Goal: Task Accomplishment & Management: Use online tool/utility

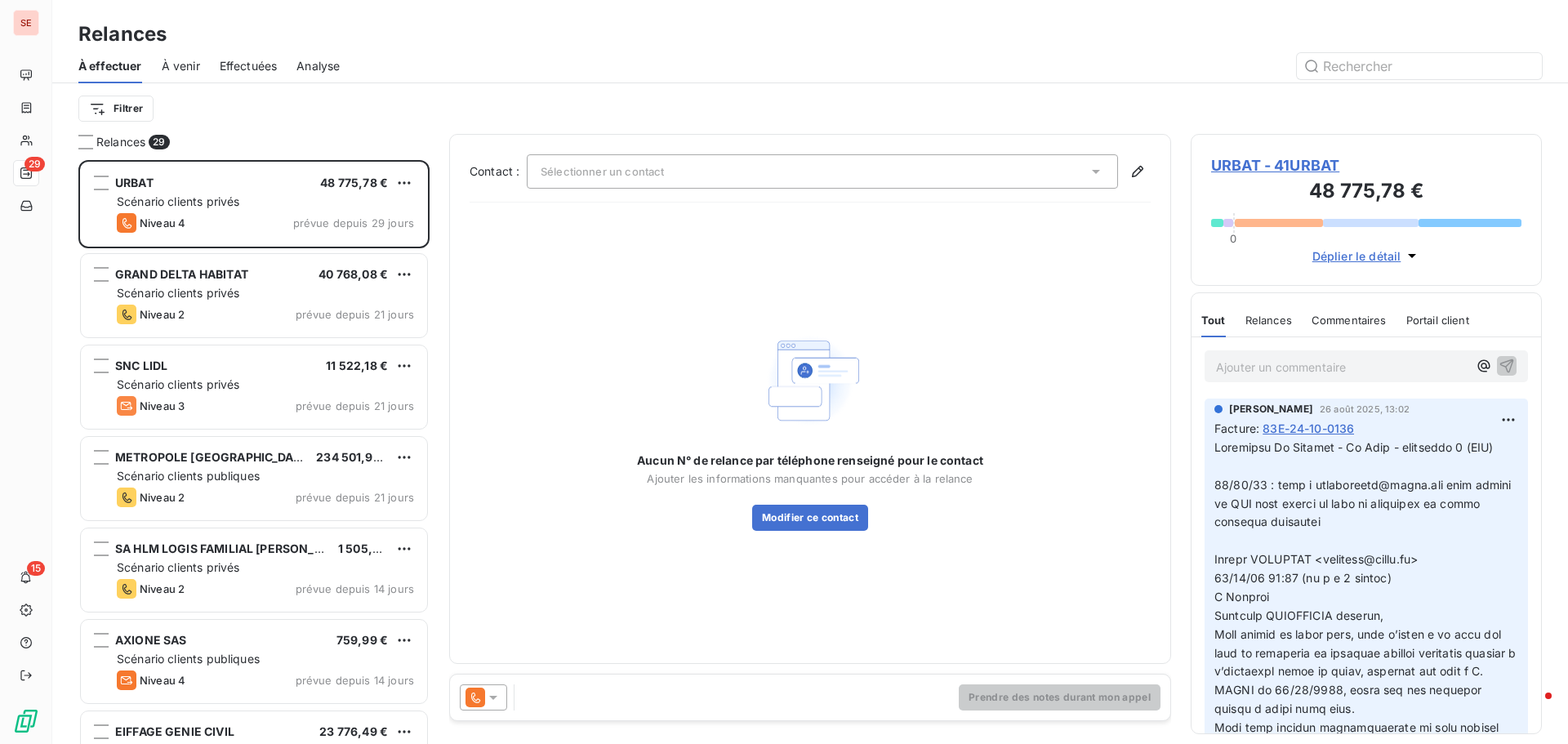
scroll to position [572, 339]
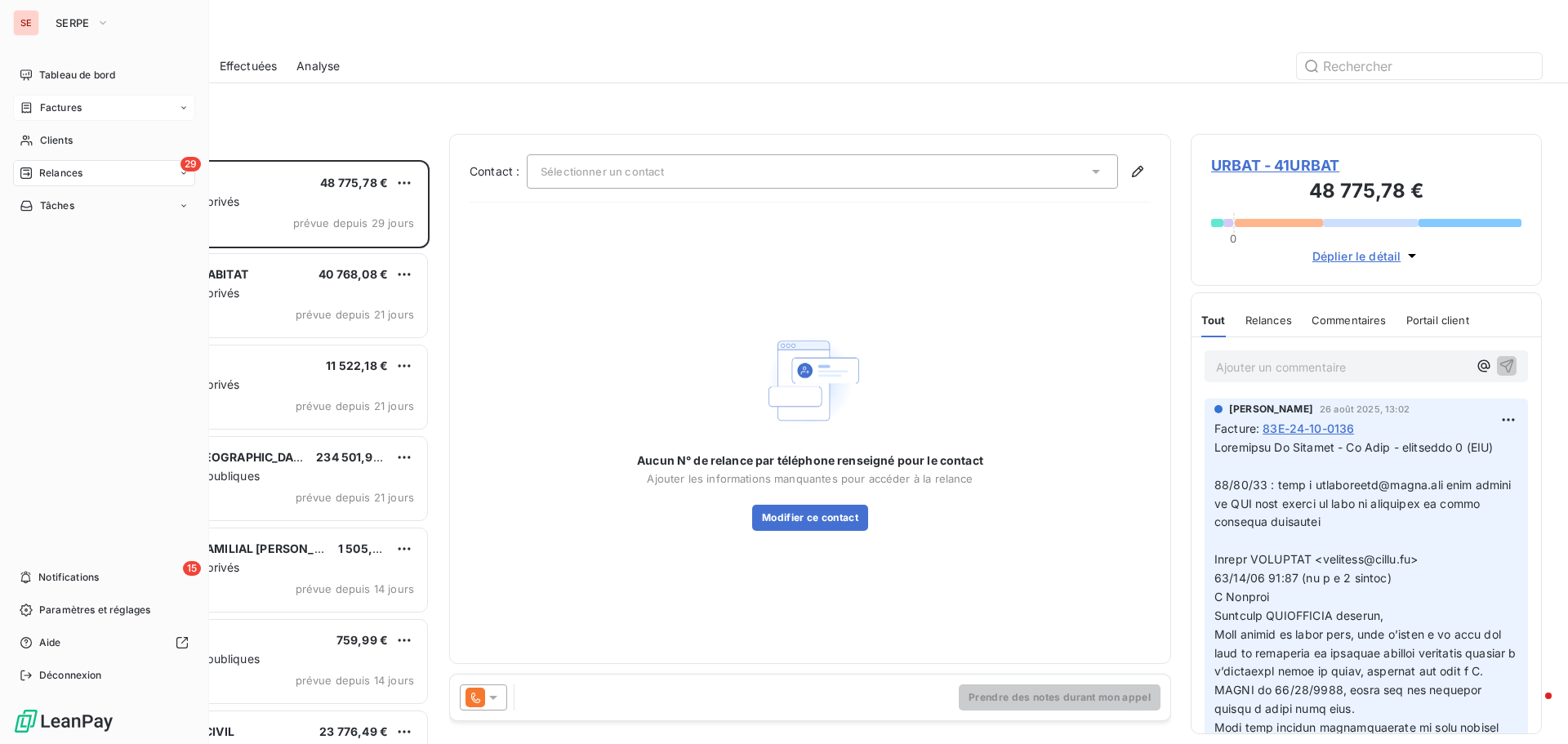
click at [65, 105] on span "Factures" at bounding box center [61, 107] width 42 height 15
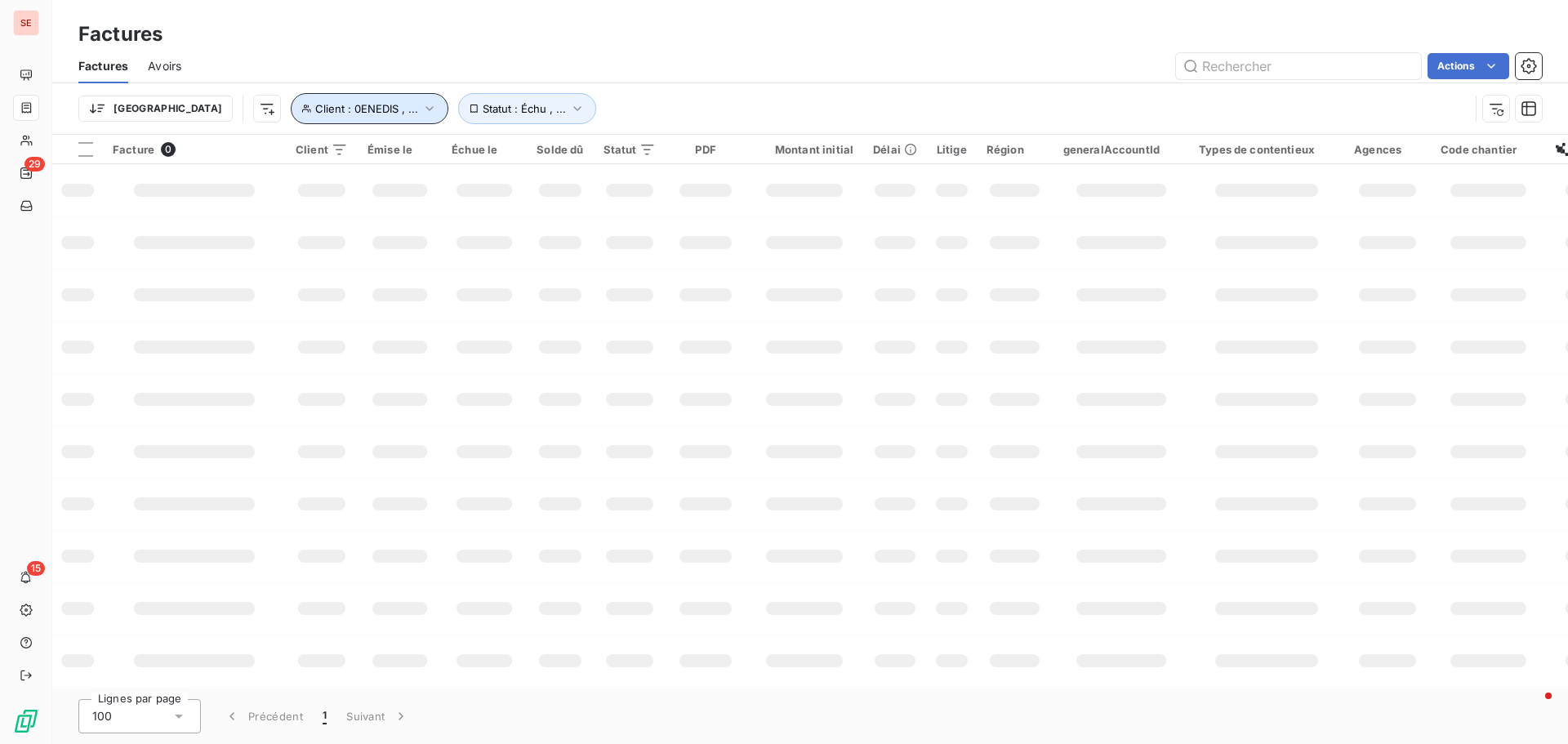
click at [421, 108] on icon "button" at bounding box center [429, 107] width 16 height 16
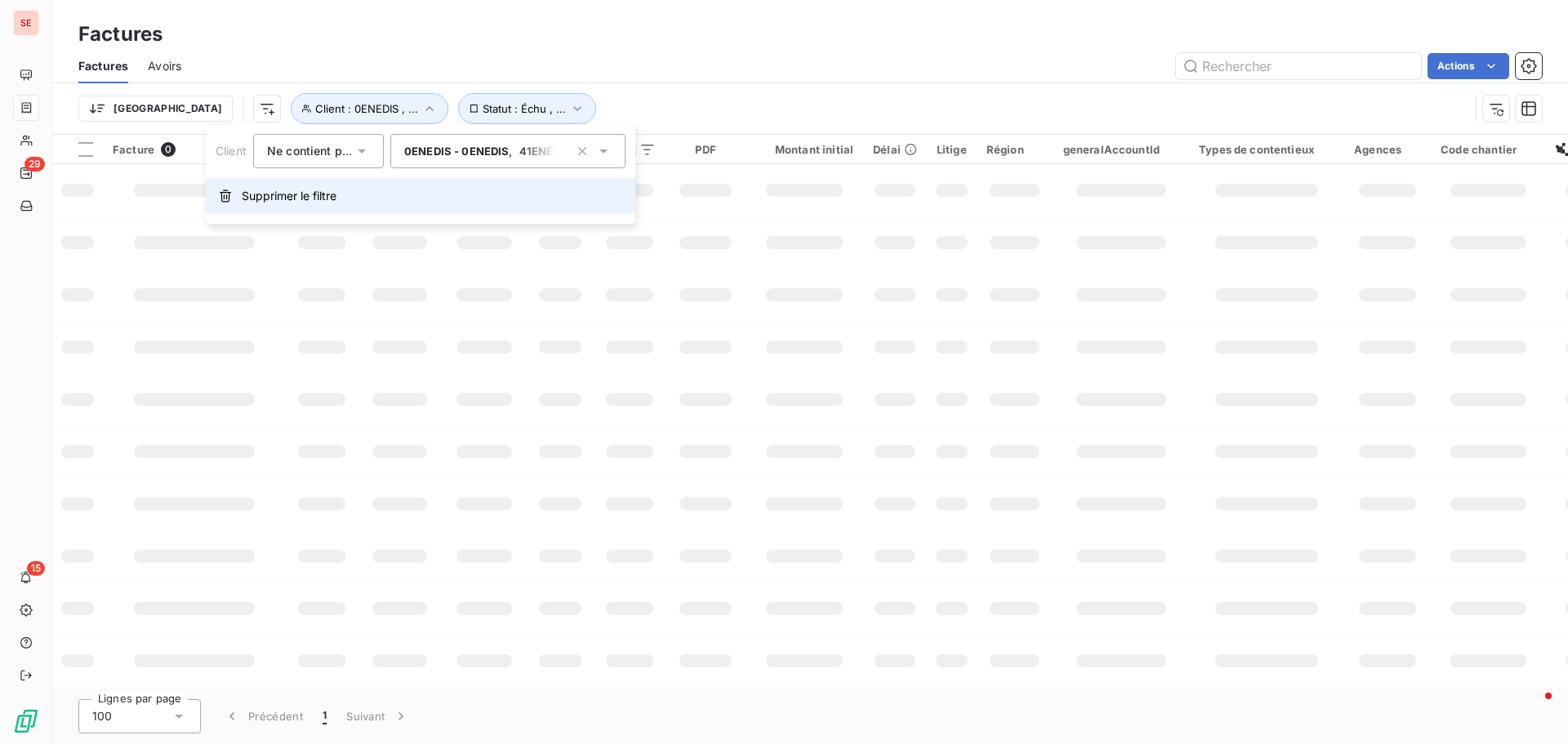
click at [272, 198] on span "Supprimer le filtre" at bounding box center [289, 195] width 94 height 16
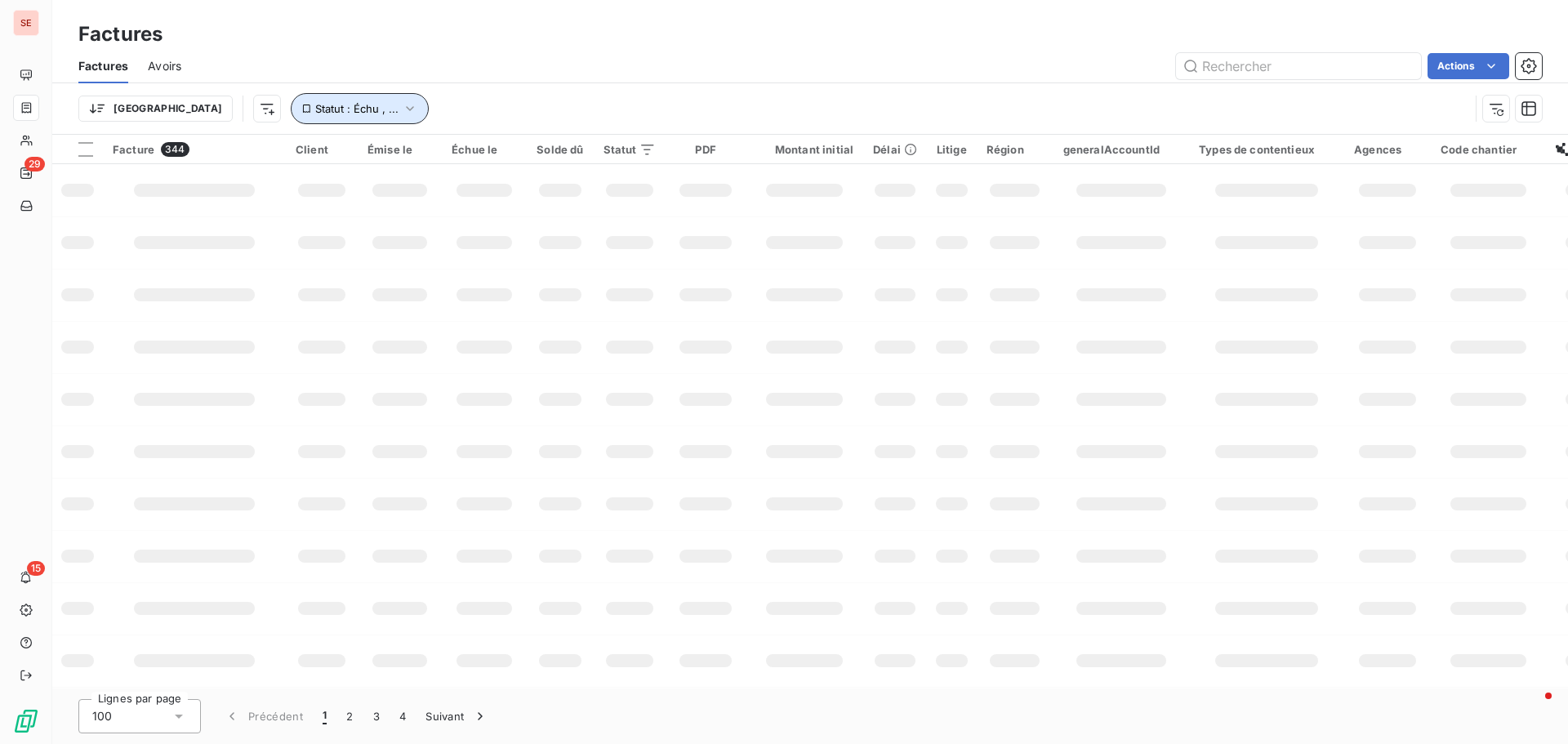
click at [402, 107] on icon "button" at bounding box center [409, 107] width 16 height 16
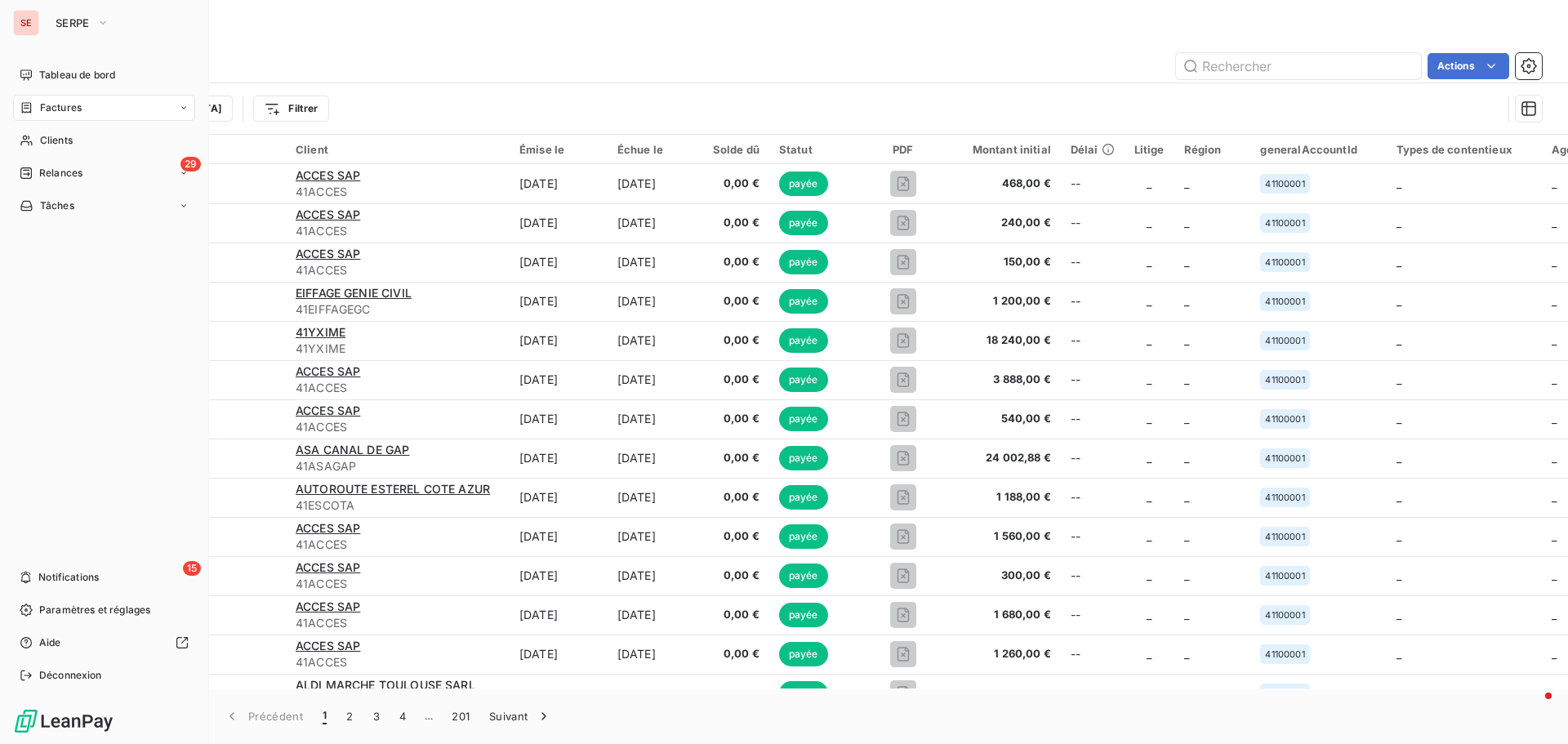
click at [80, 28] on span "SERPE" at bounding box center [72, 22] width 35 height 13
click at [522, 42] on div "Factures" at bounding box center [810, 34] width 1516 height 29
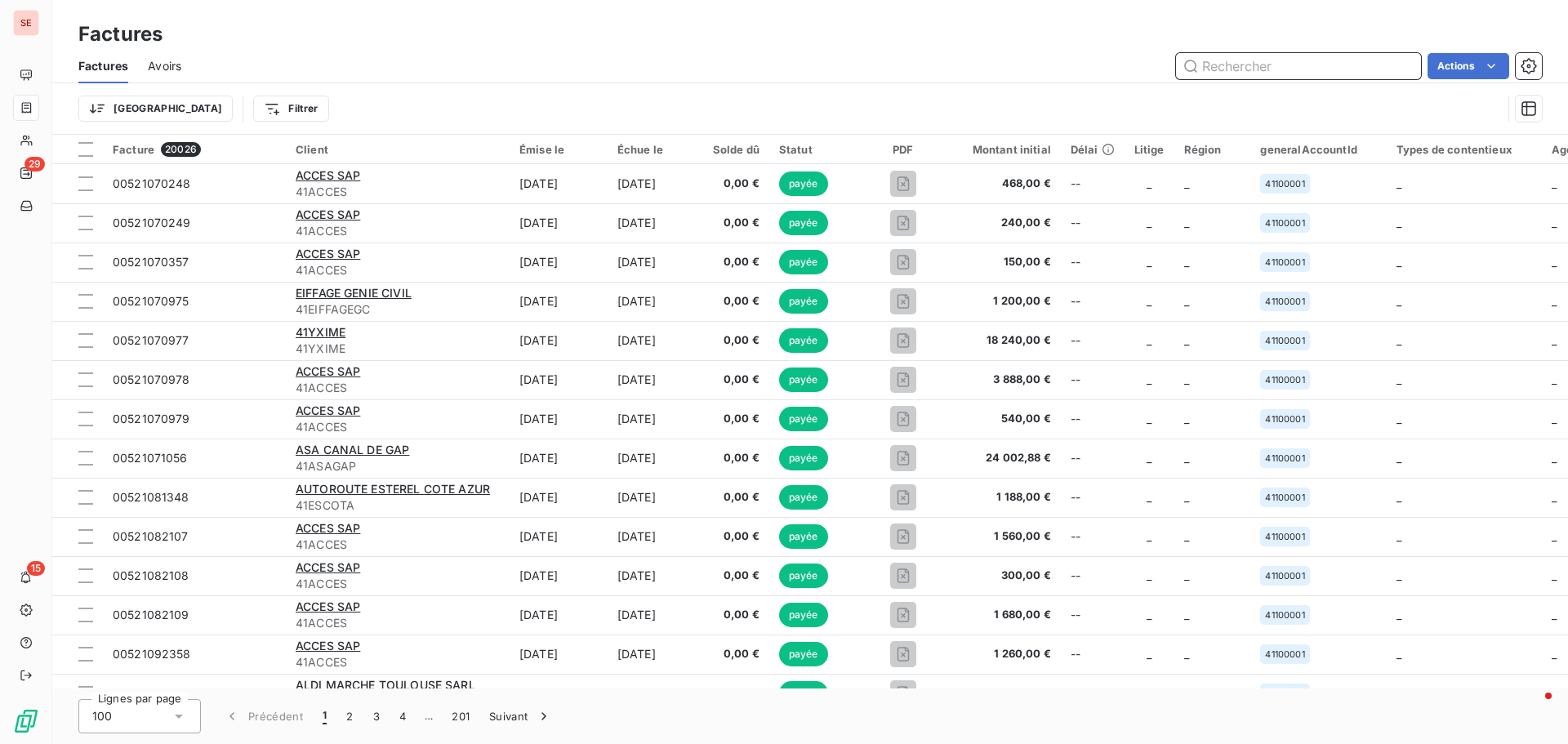
click at [1341, 70] on input "text" at bounding box center [1298, 66] width 245 height 26
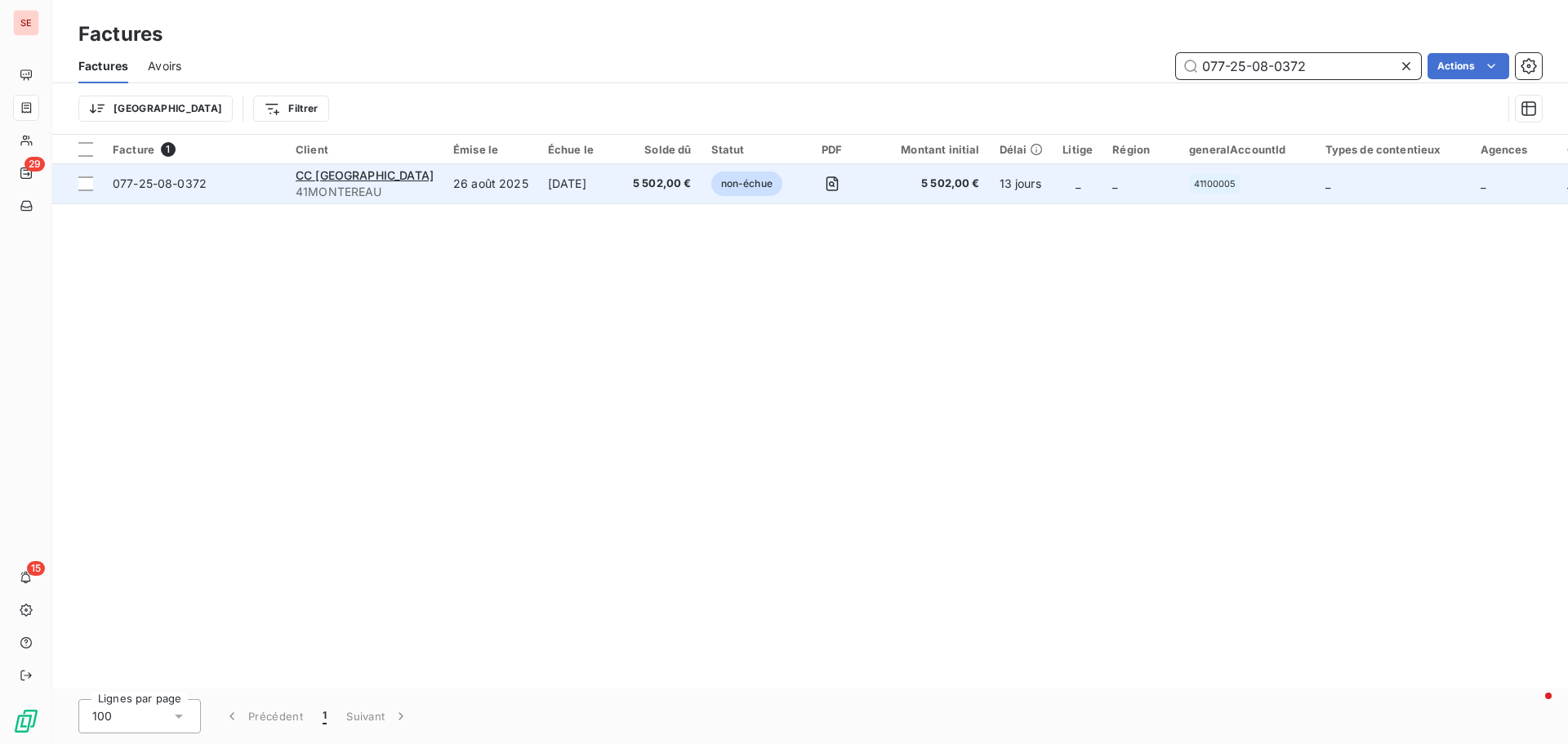
type input "077-25-08-0372"
click at [151, 184] on span "077-25-08-0372" at bounding box center [160, 183] width 93 height 14
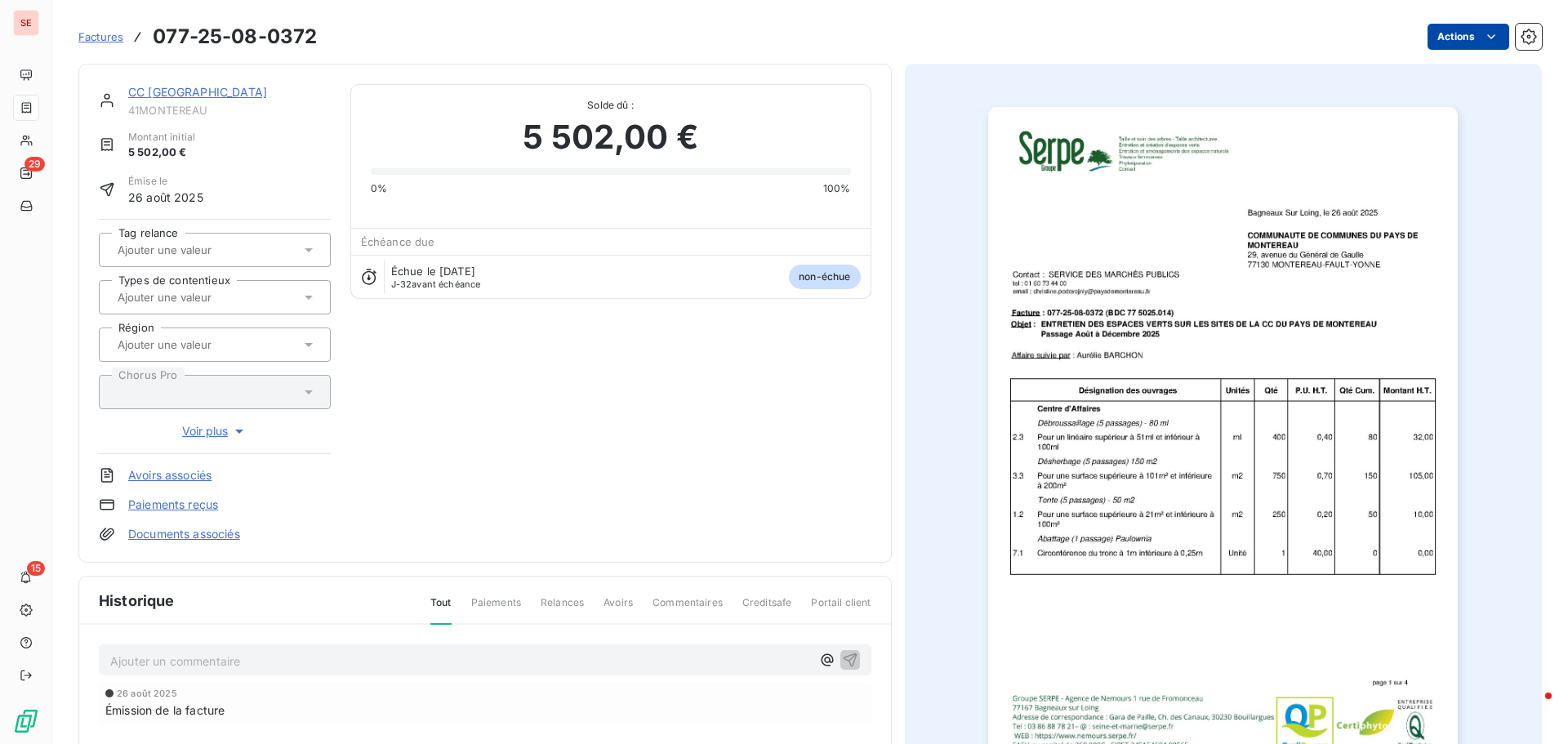
click at [1431, 40] on html "SE 29 15 Factures 077-25-08-0372 Actions CC [GEOGRAPHIC_DATA] 41MONTEREAU Monta…" at bounding box center [784, 372] width 1568 height 744
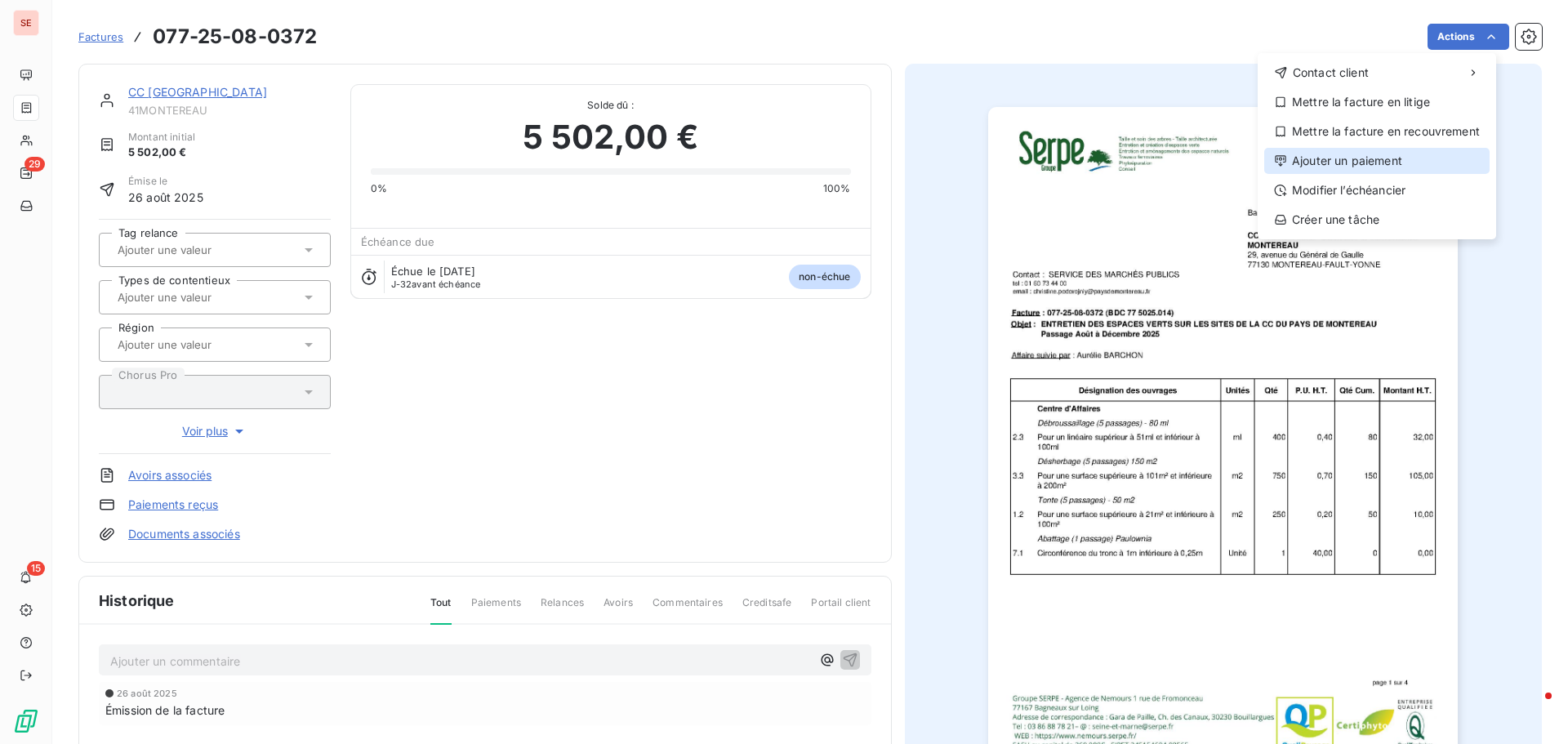
click at [1366, 154] on div "Ajouter un paiement" at bounding box center [1376, 161] width 225 height 26
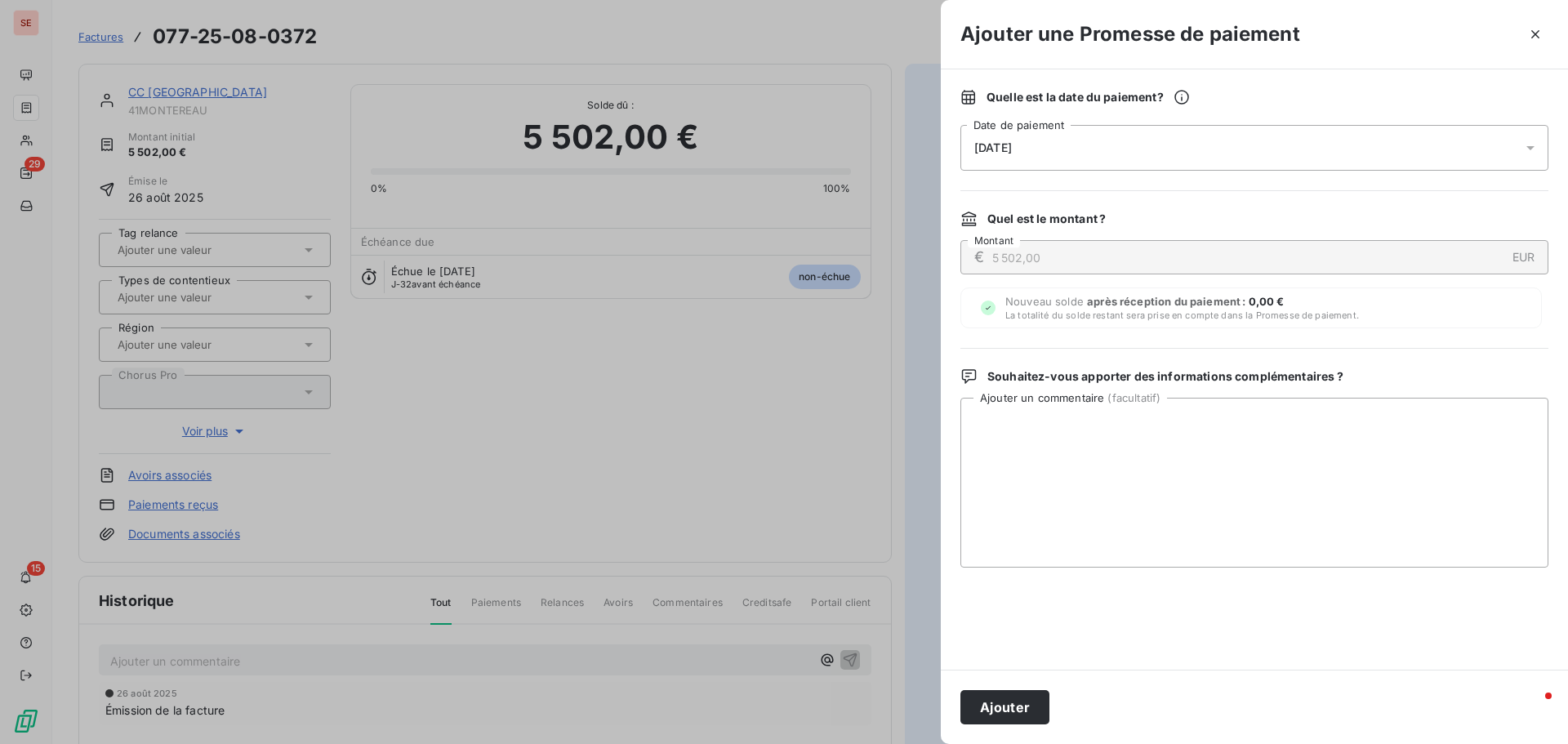
click at [1047, 144] on div "[DATE]" at bounding box center [1253, 148] width 588 height 46
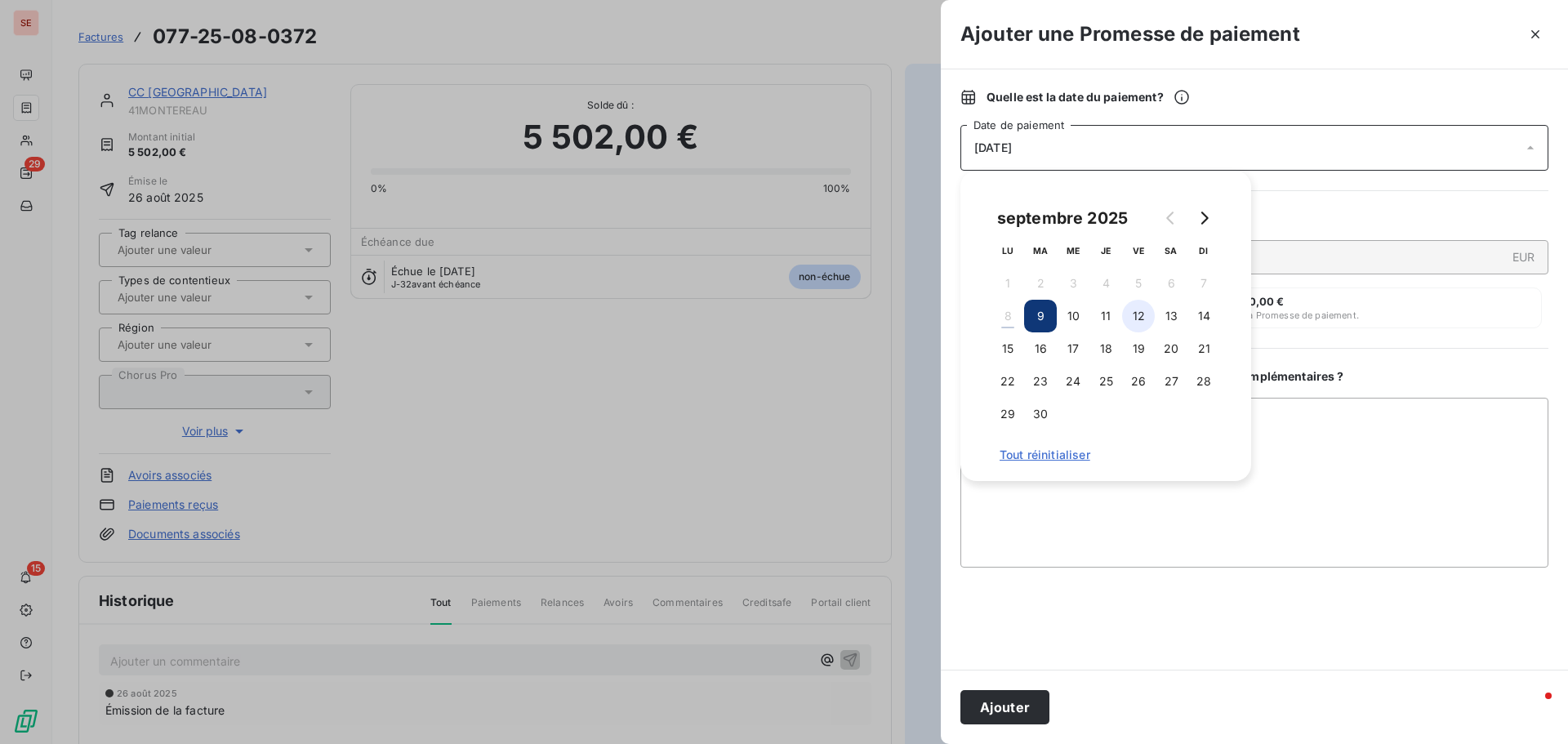
click at [1136, 320] on button "12" at bounding box center [1137, 316] width 33 height 33
click at [1309, 430] on textarea "Ajouter un commentaire ( facultatif )" at bounding box center [1253, 482] width 588 height 170
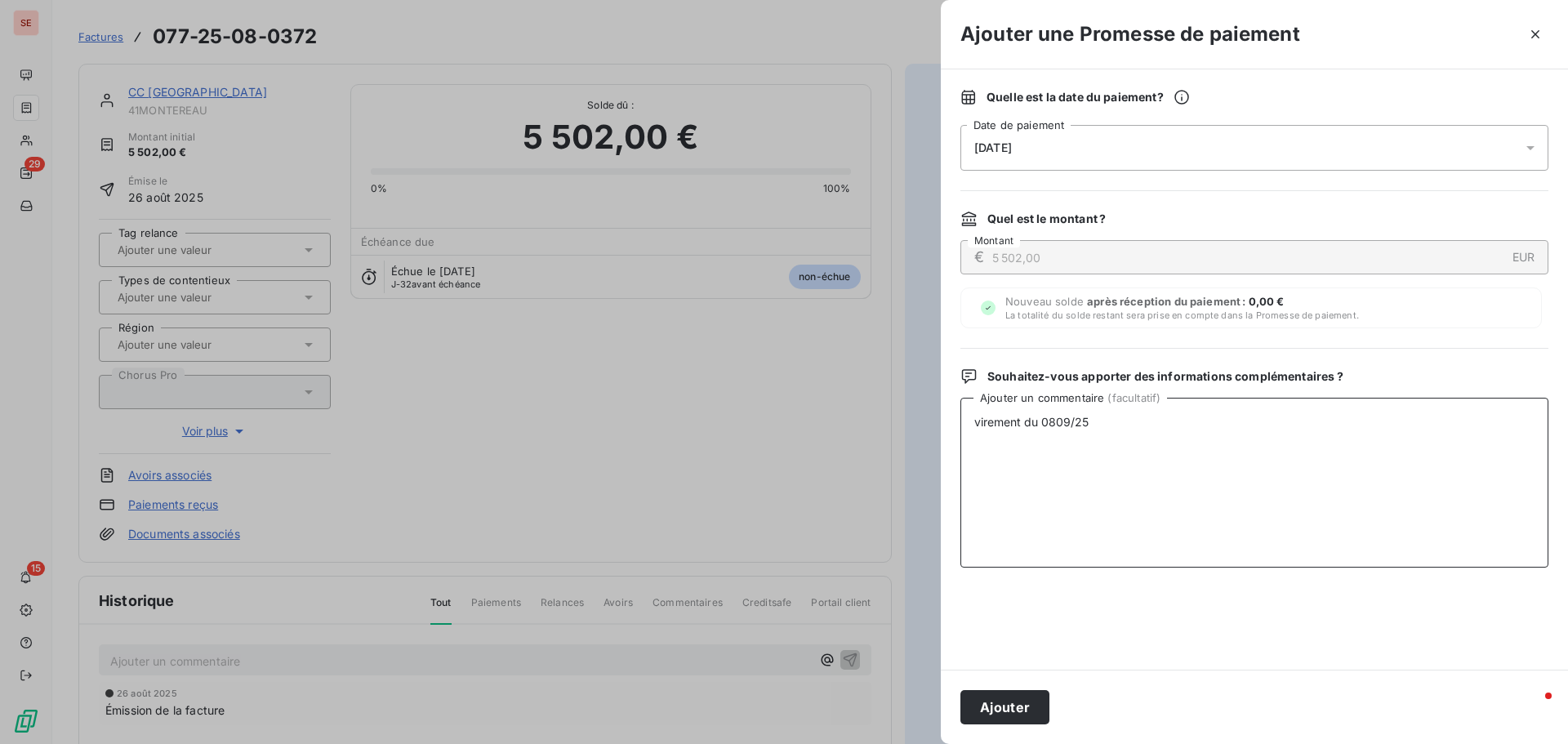
click at [1057, 419] on textarea "virement du 0809/25" at bounding box center [1253, 482] width 588 height 170
type textarea "virement du [DATE]"
click at [1031, 716] on button "Ajouter" at bounding box center [1004, 707] width 89 height 35
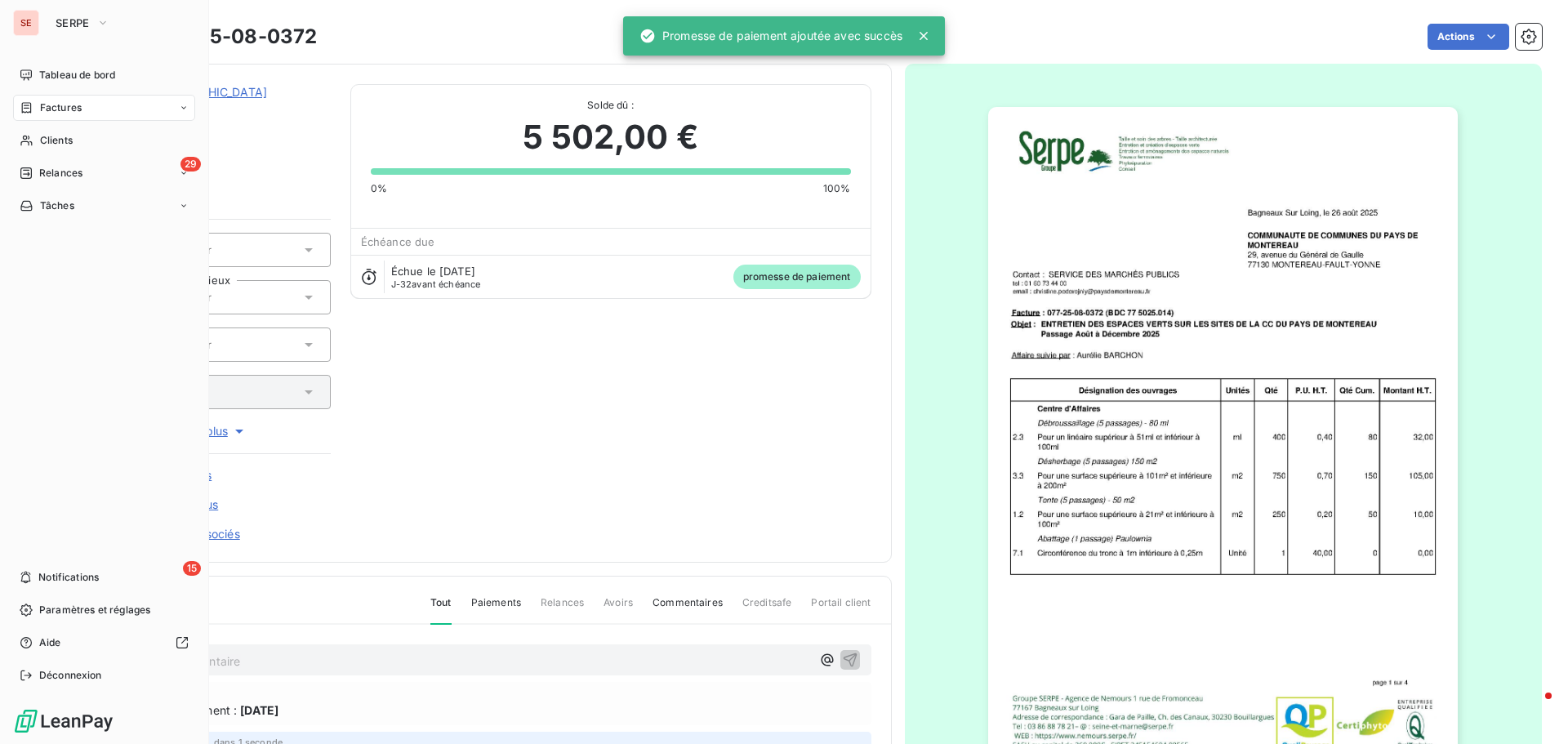
click at [80, 101] on span "Factures" at bounding box center [61, 107] width 42 height 15
click at [52, 140] on span "Clients" at bounding box center [56, 140] width 33 height 15
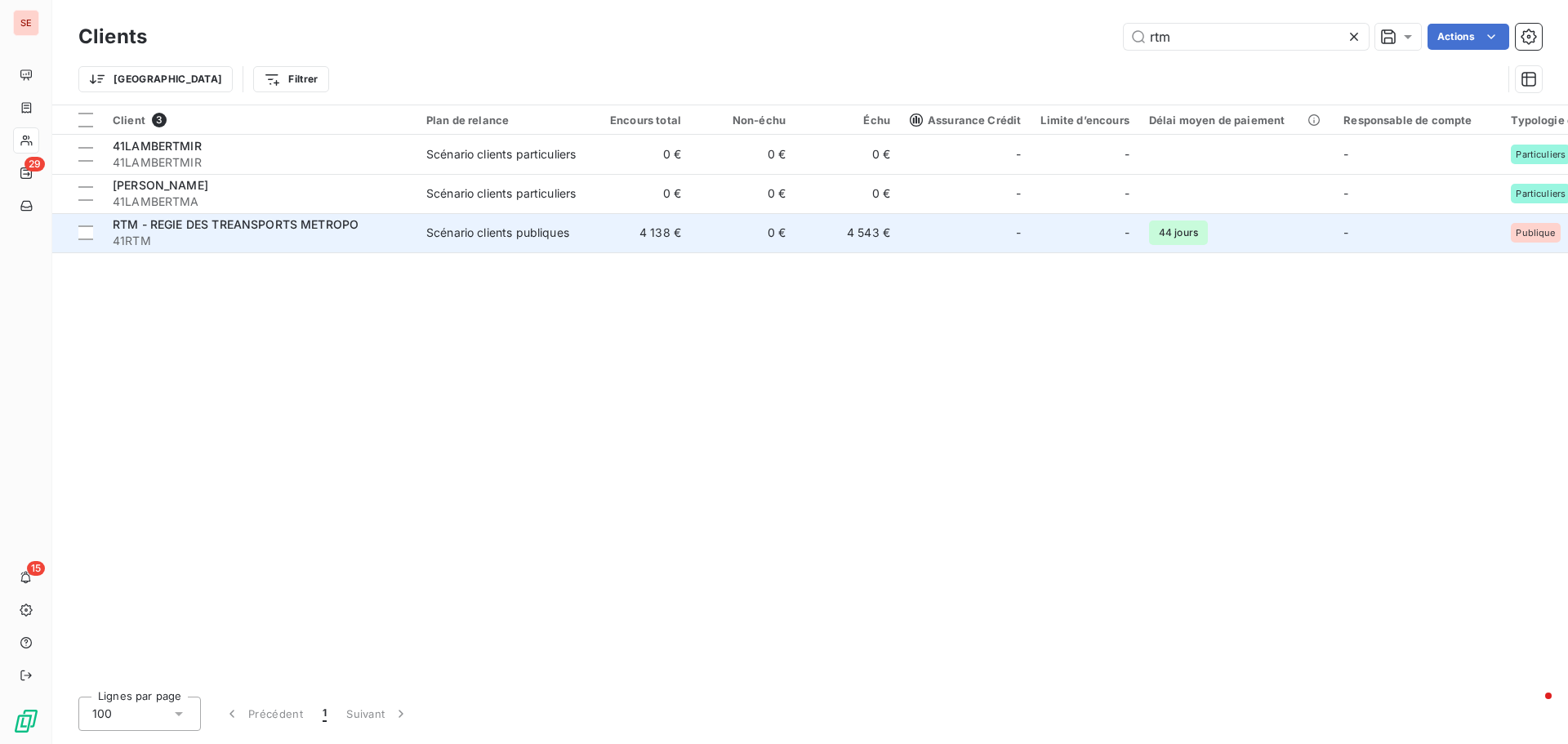
type input "rtm"
click at [173, 225] on span "RTM - REGIE DES TREANSPORTS METROPO" at bounding box center [235, 223] width 246 height 14
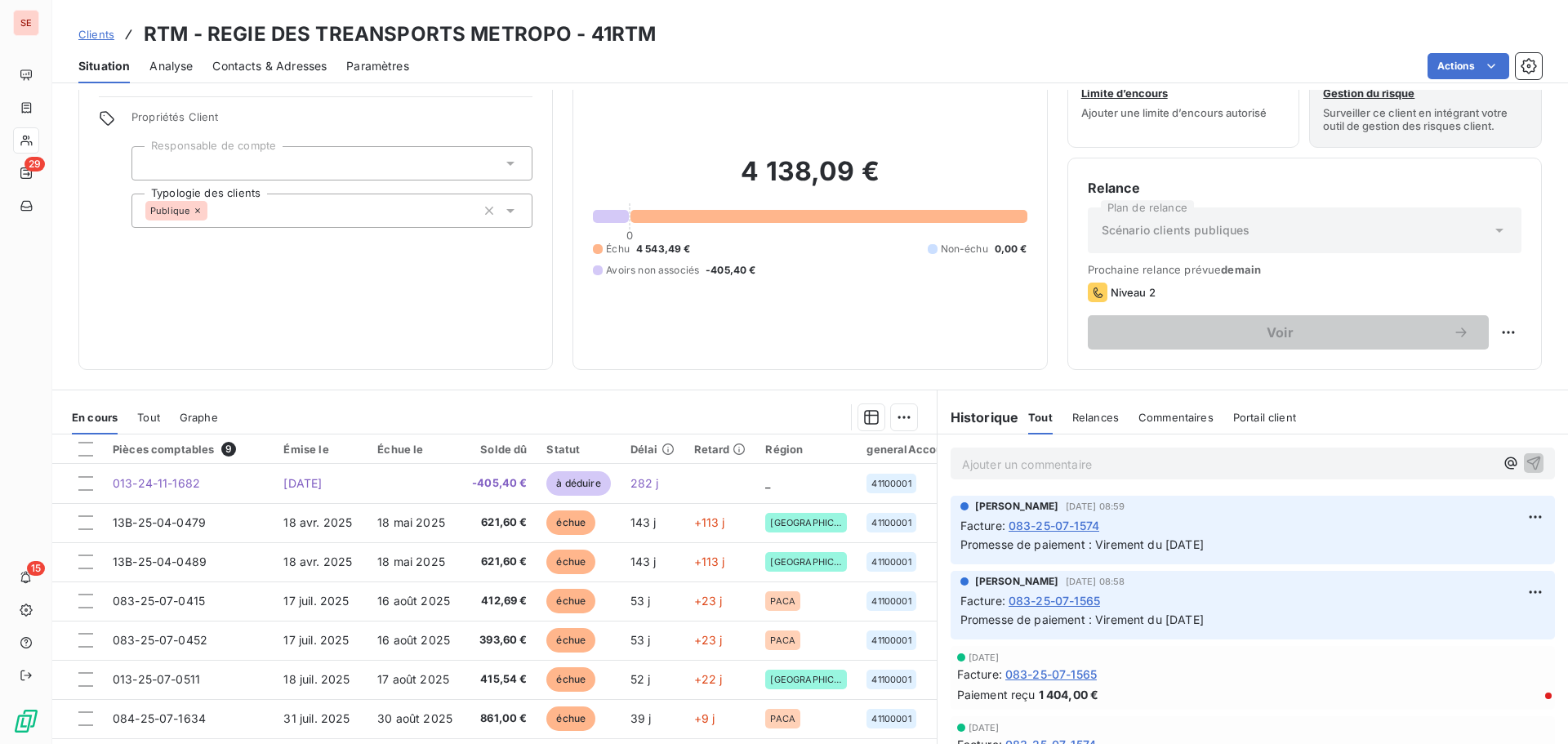
scroll to position [110, 0]
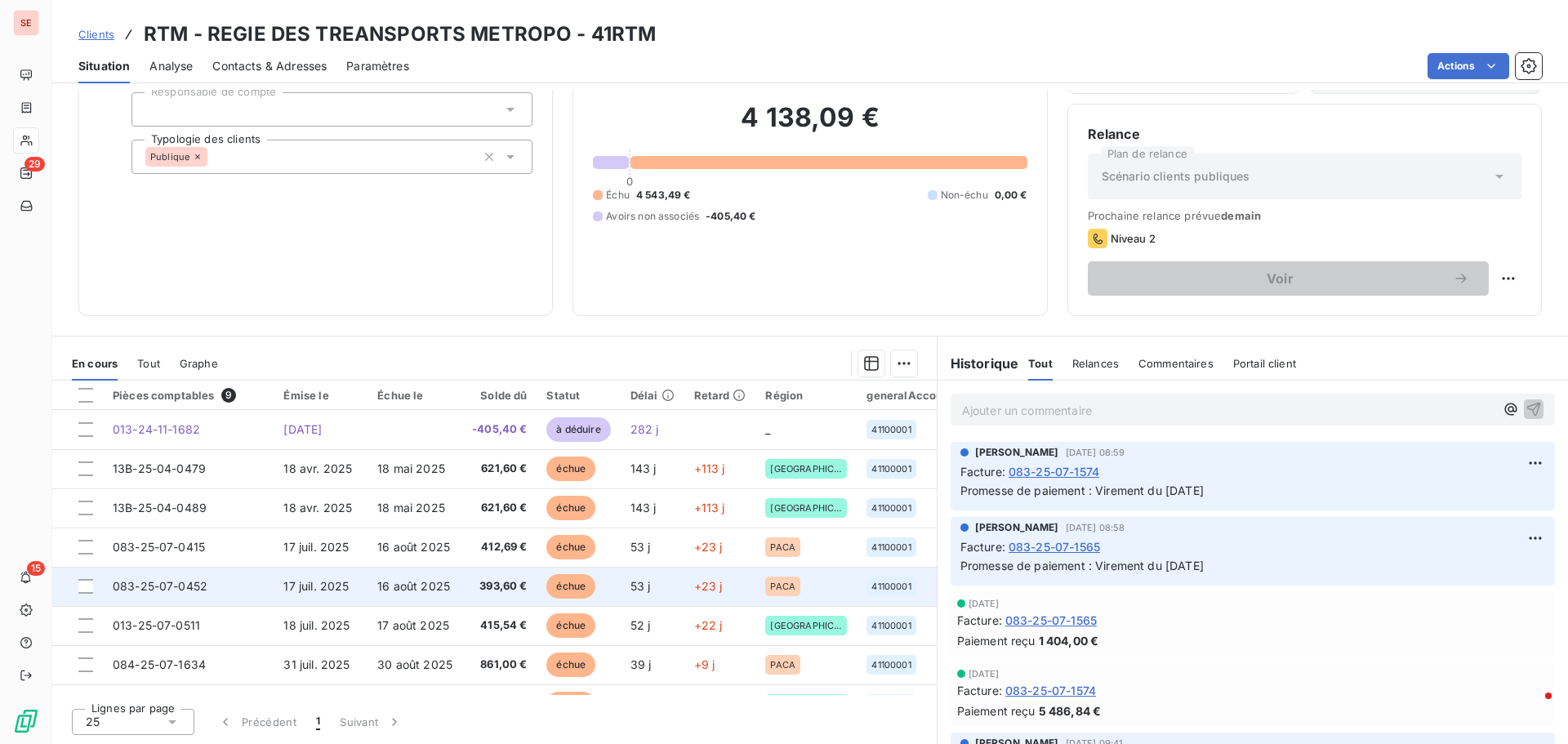
click at [152, 585] on span "083-25-07-0452" at bounding box center [160, 585] width 94 height 14
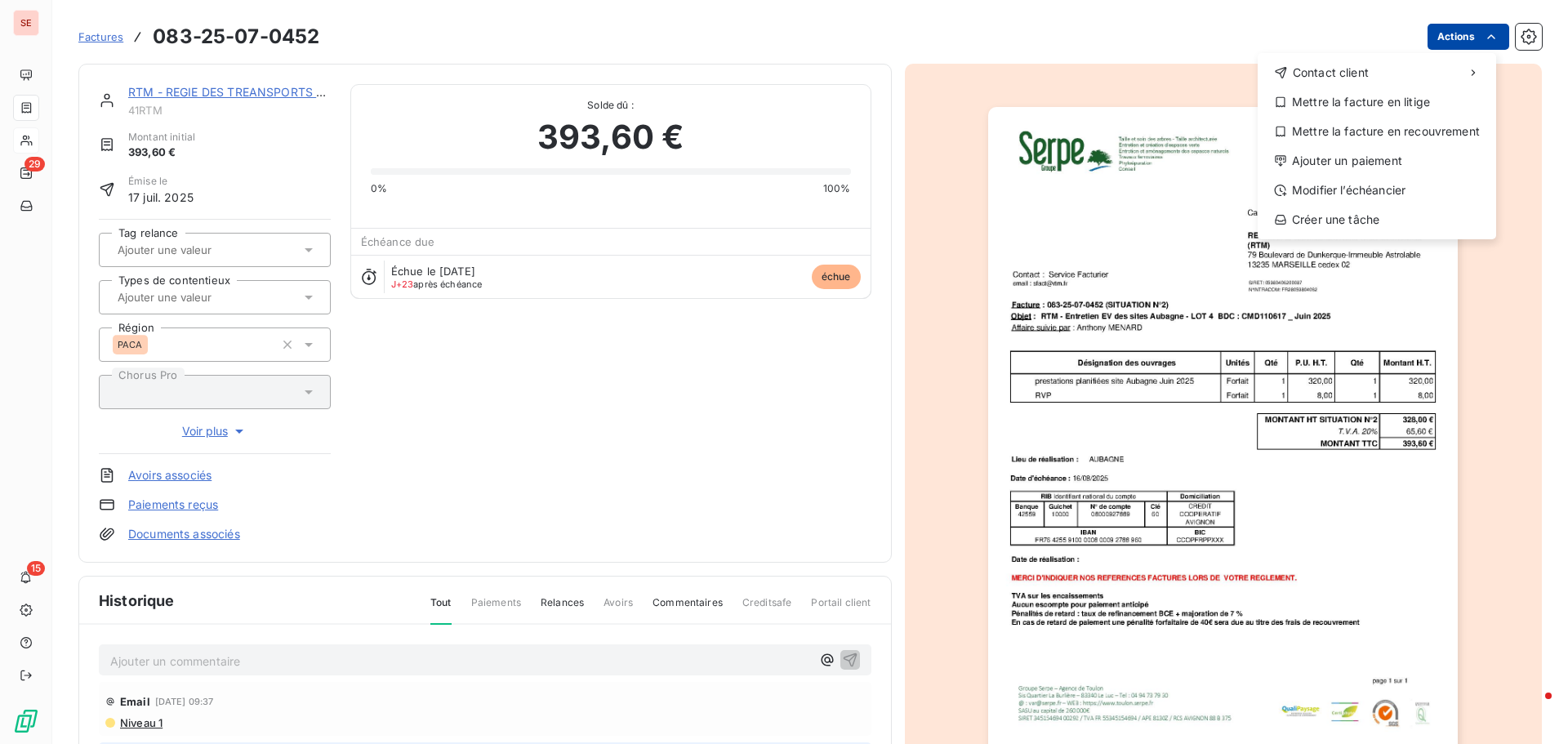
click at [1450, 33] on html "SE 29 15 Factures [PHONE_NUMBER] Actions Contact client Mettre la facture en li…" at bounding box center [784, 372] width 1568 height 744
click at [1396, 165] on div "Ajouter un paiement" at bounding box center [1376, 161] width 225 height 26
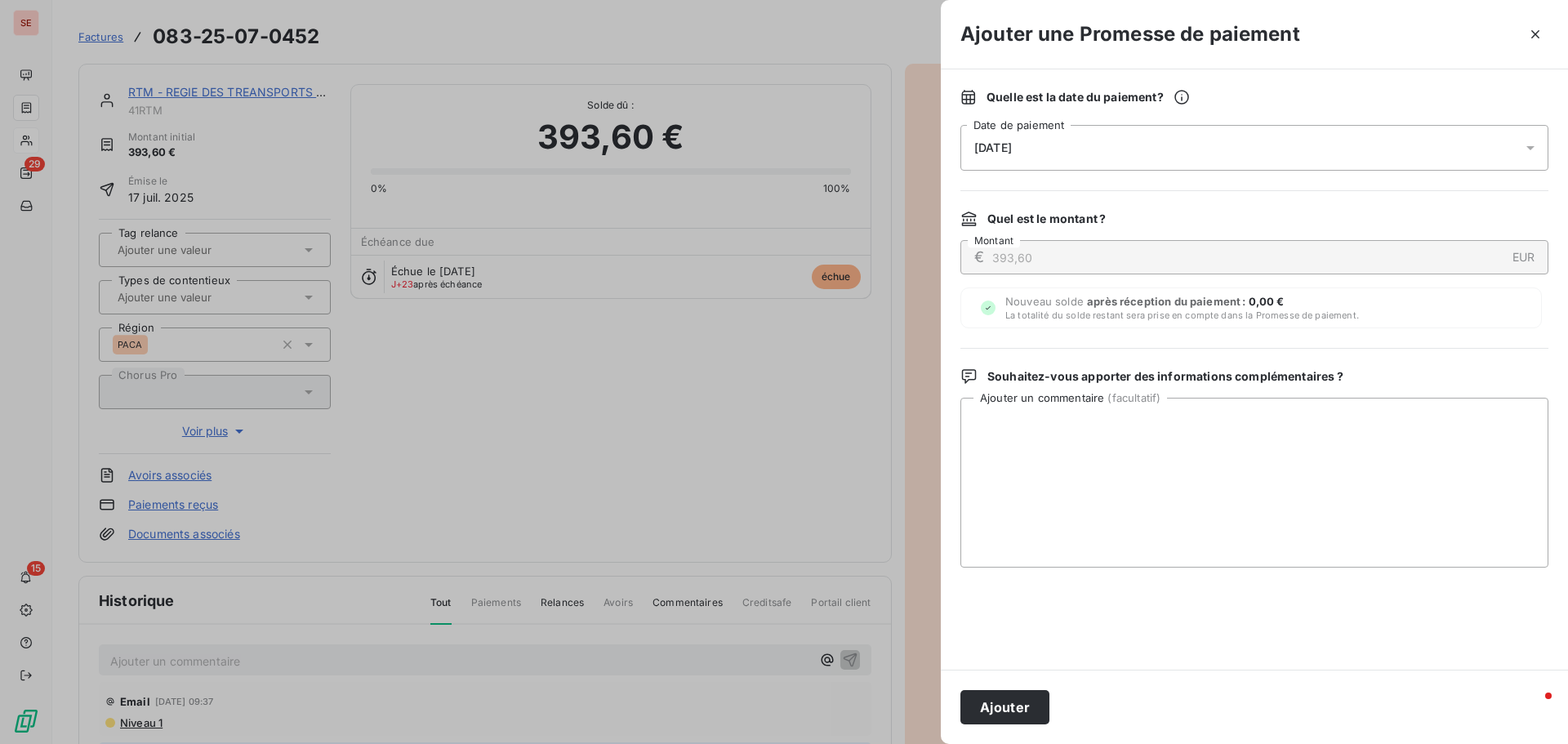
drag, startPoint x: 991, startPoint y: 146, endPoint x: 1007, endPoint y: 159, distance: 20.6
click at [991, 145] on span "[DATE]" at bounding box center [992, 148] width 37 height 13
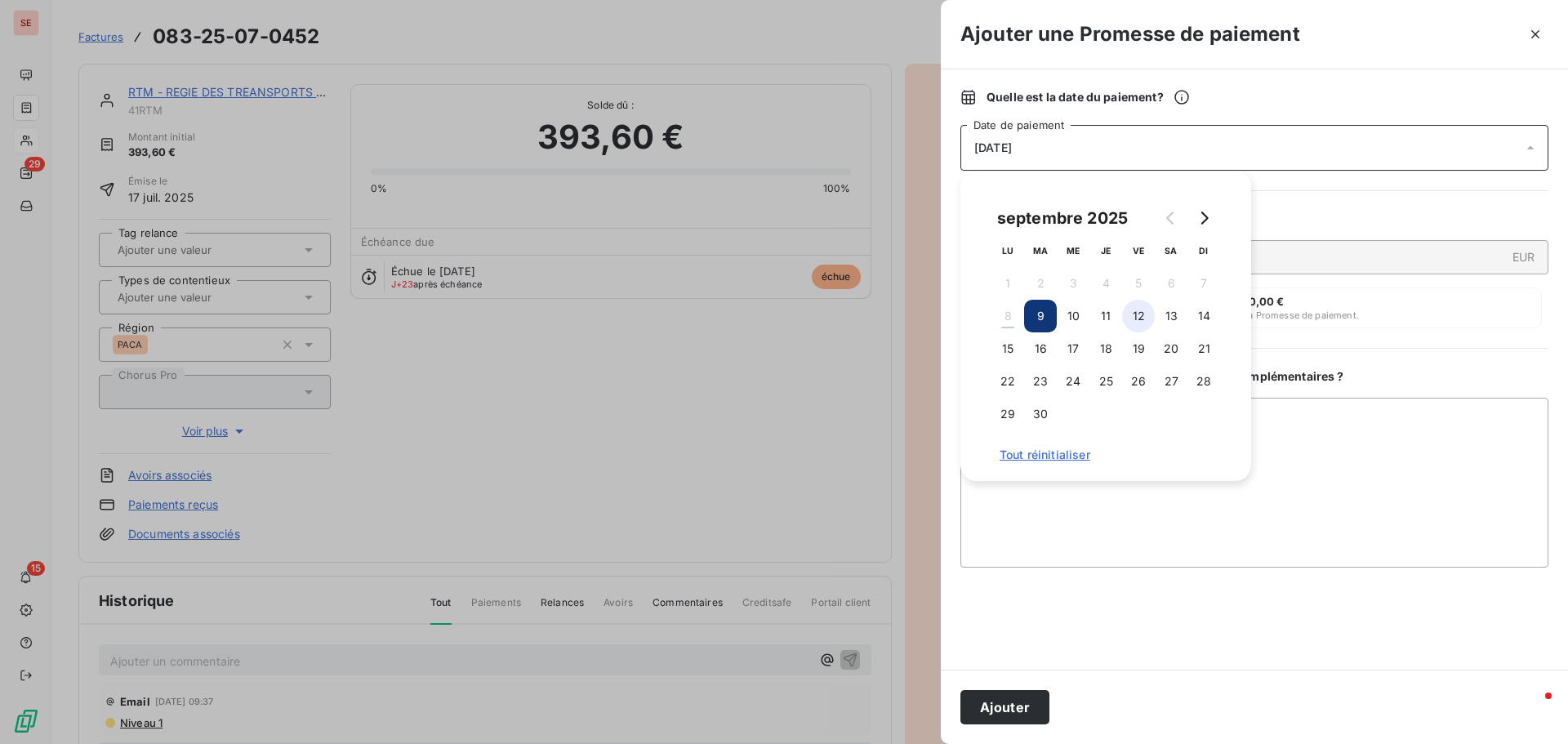
click at [1145, 315] on button "12" at bounding box center [1137, 316] width 33 height 33
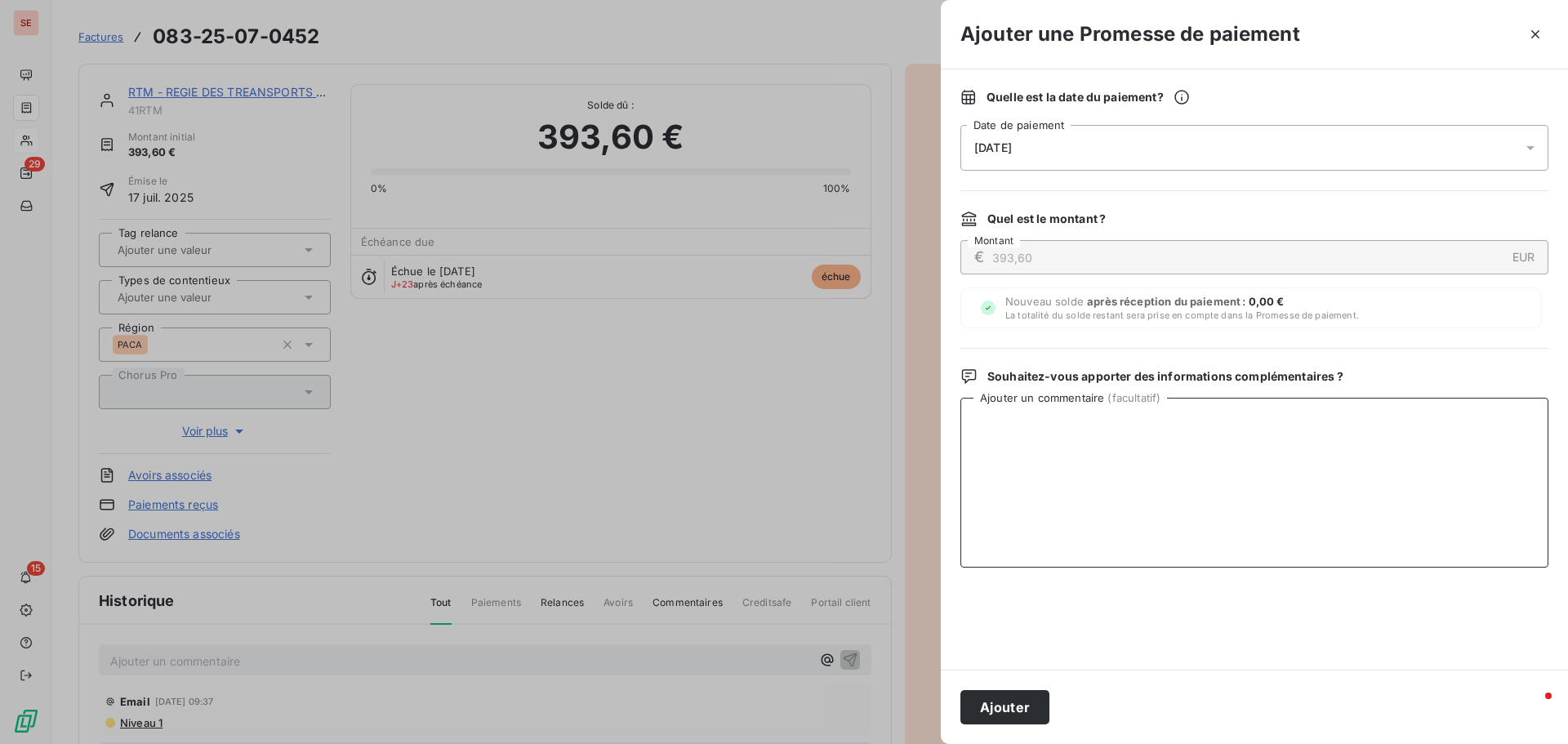
click at [1348, 442] on textarea "Ajouter un commentaire ( facultatif )" at bounding box center [1253, 482] width 588 height 170
paste textarea "V"
click at [991, 424] on textarea "Virement du [DATE]" at bounding box center [1253, 482] width 588 height 170
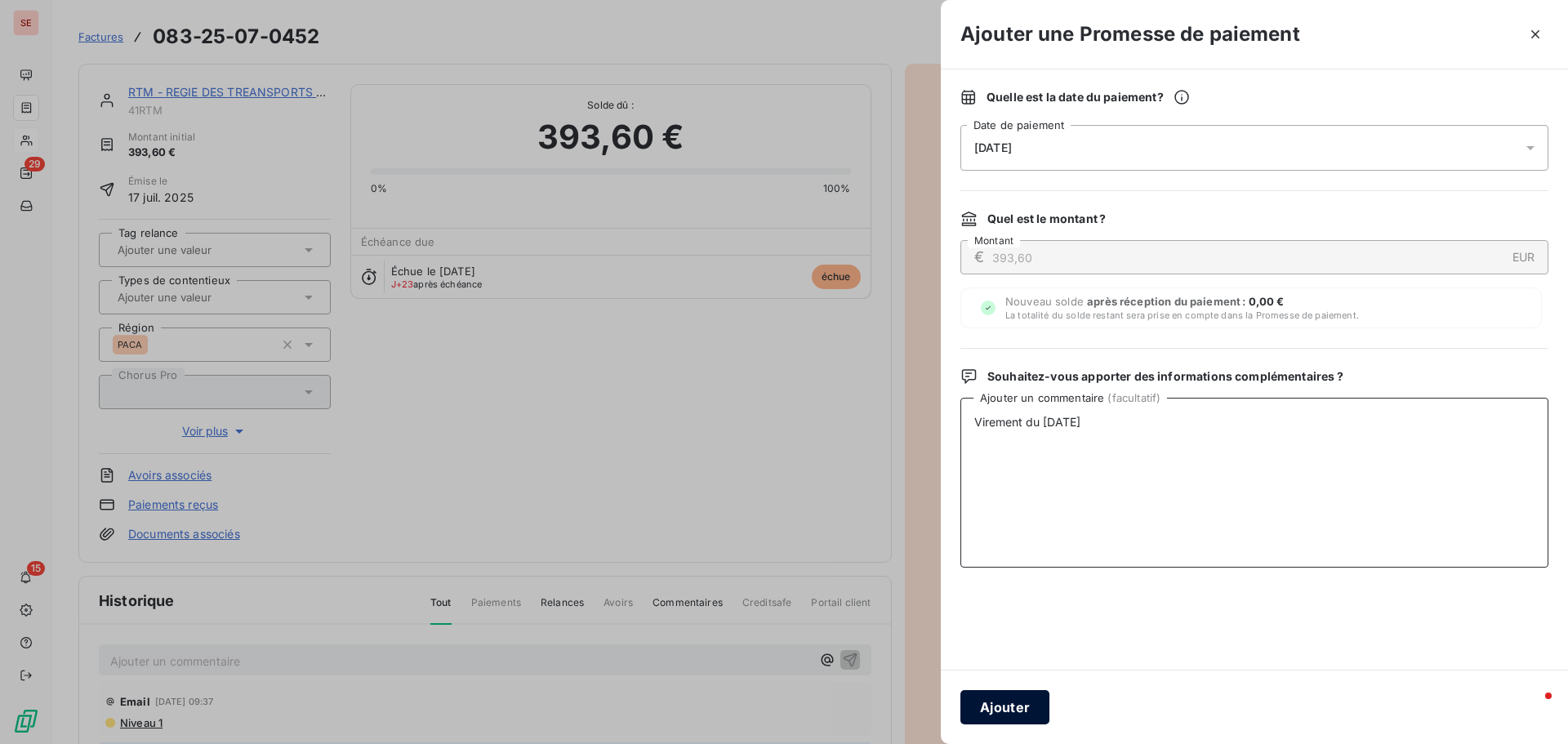
type textarea "Virement du [DATE]"
click at [1040, 706] on button "Ajouter" at bounding box center [1004, 707] width 89 height 35
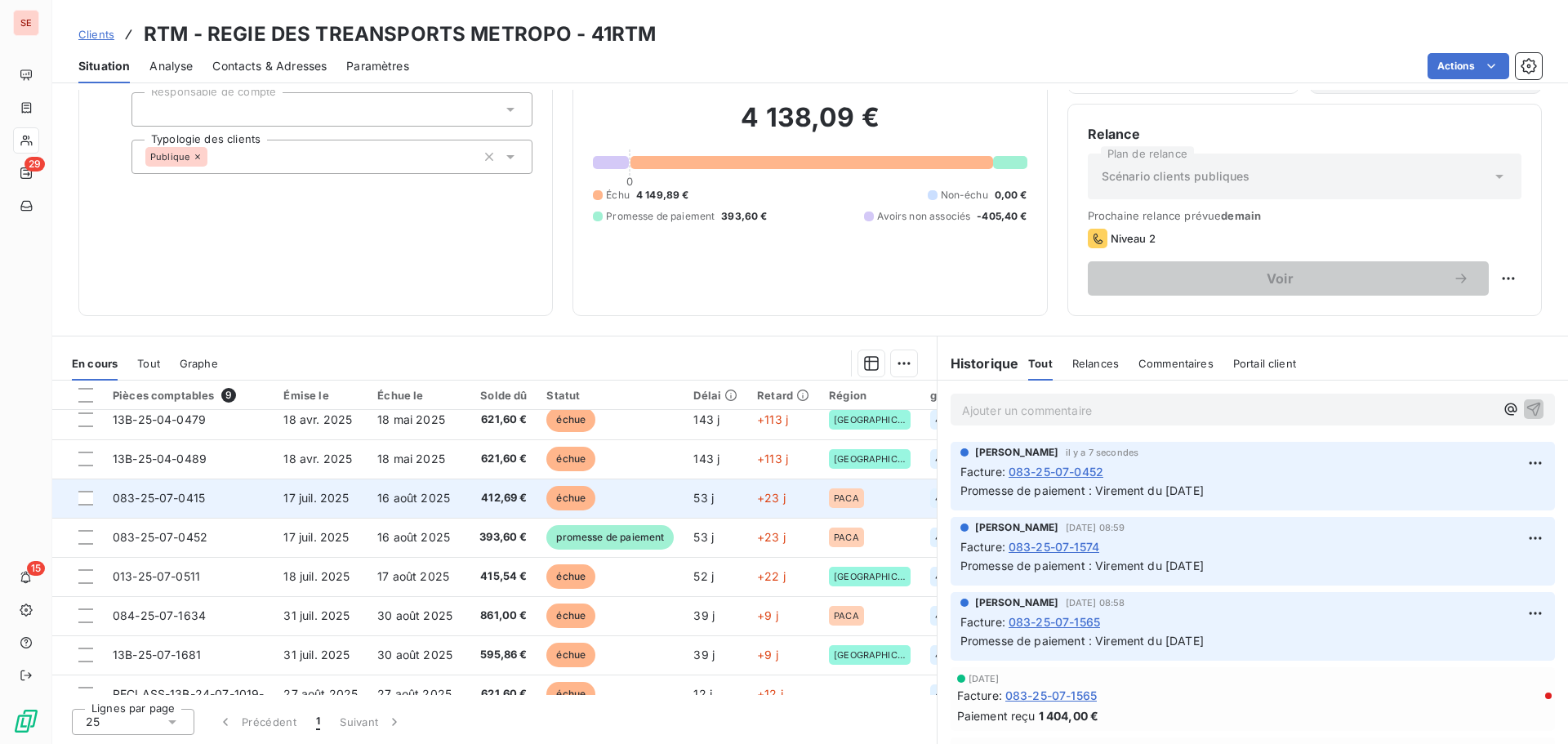
scroll to position [75, 0]
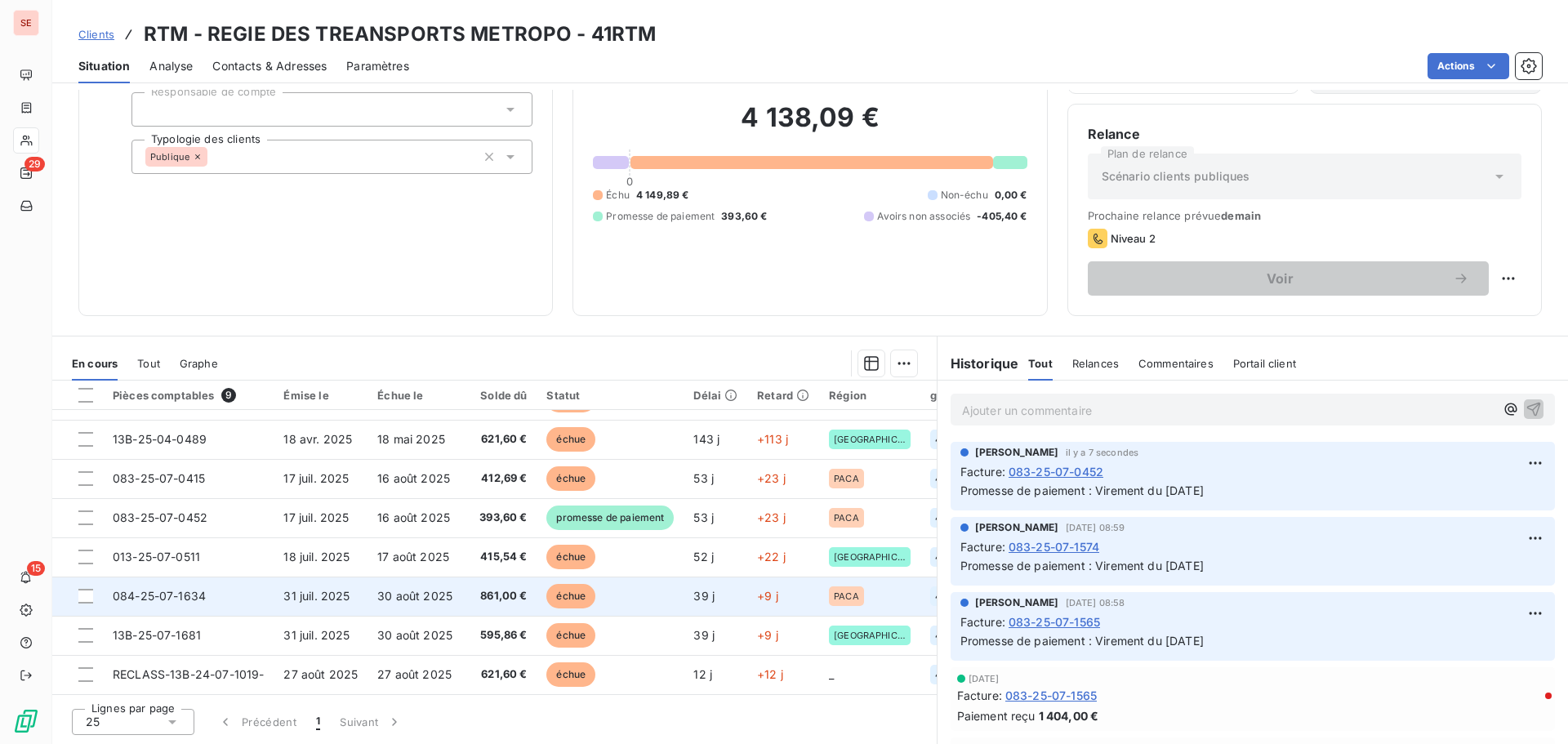
click at [404, 590] on span "30 août 2025" at bounding box center [415, 595] width 75 height 14
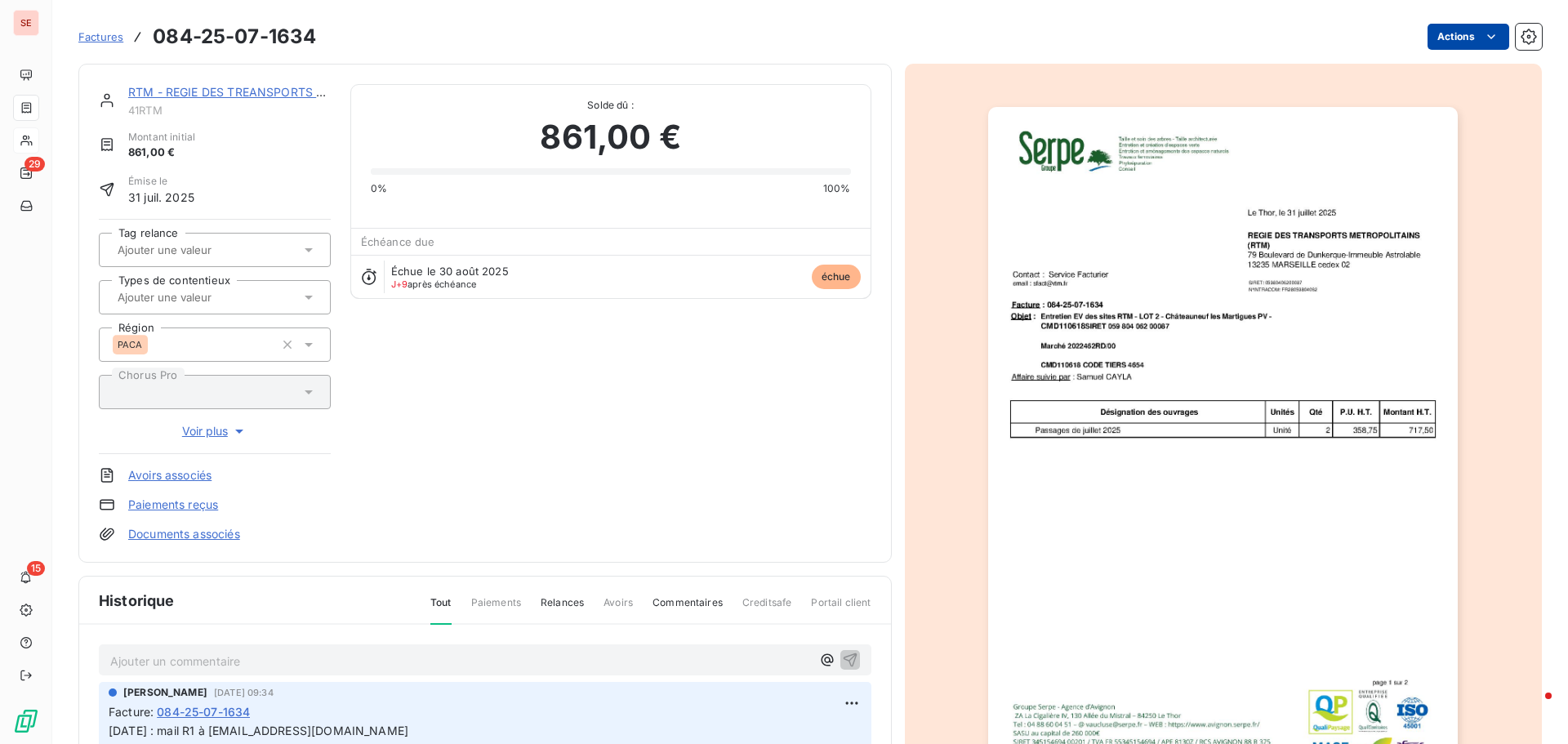
click at [1447, 42] on html "SE 29 15 Factures 084-25-07-1634 Actions RTM - REGIE DES TREANSPORTS METROPO 41…" at bounding box center [784, 372] width 1568 height 744
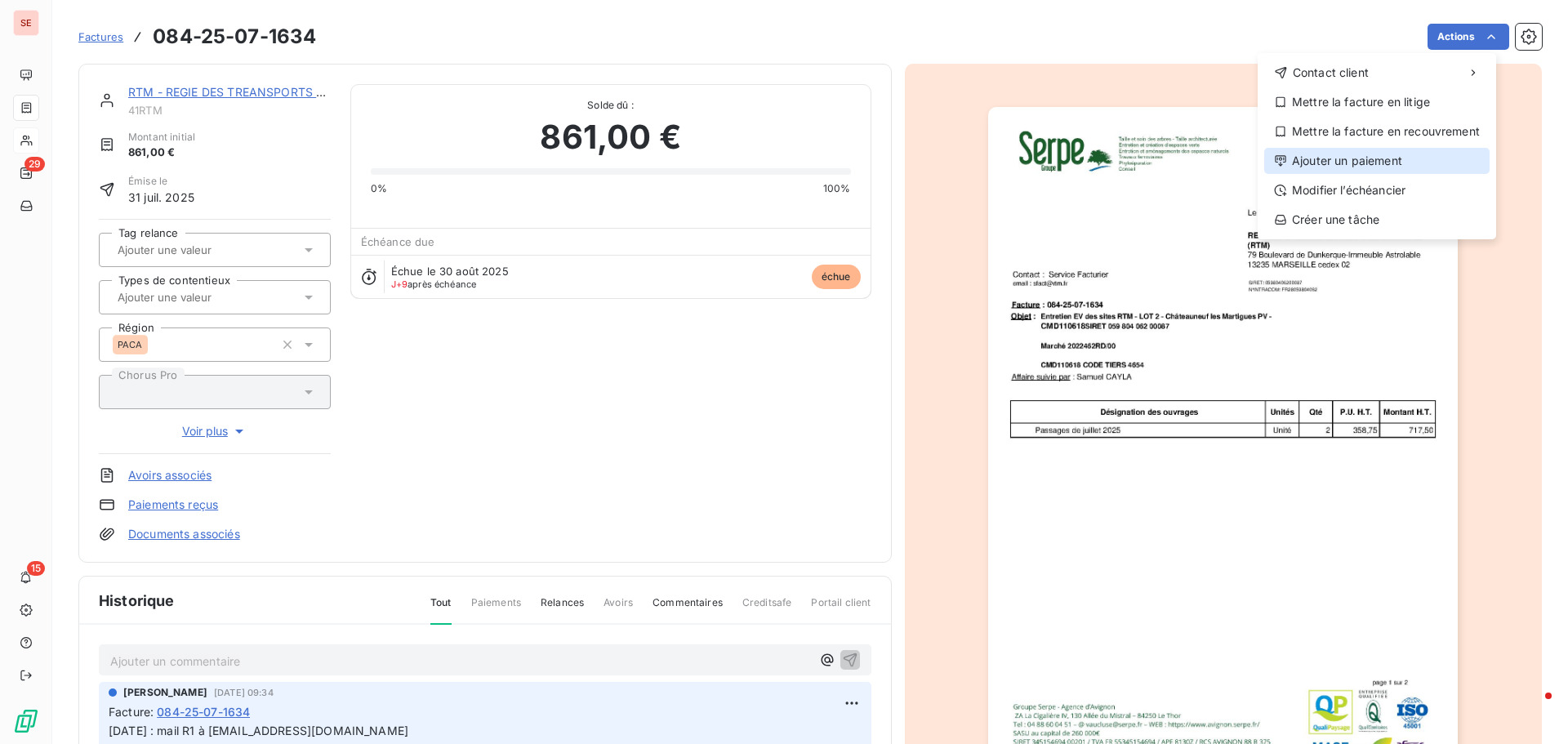
click at [1406, 159] on div "Ajouter un paiement" at bounding box center [1376, 161] width 225 height 26
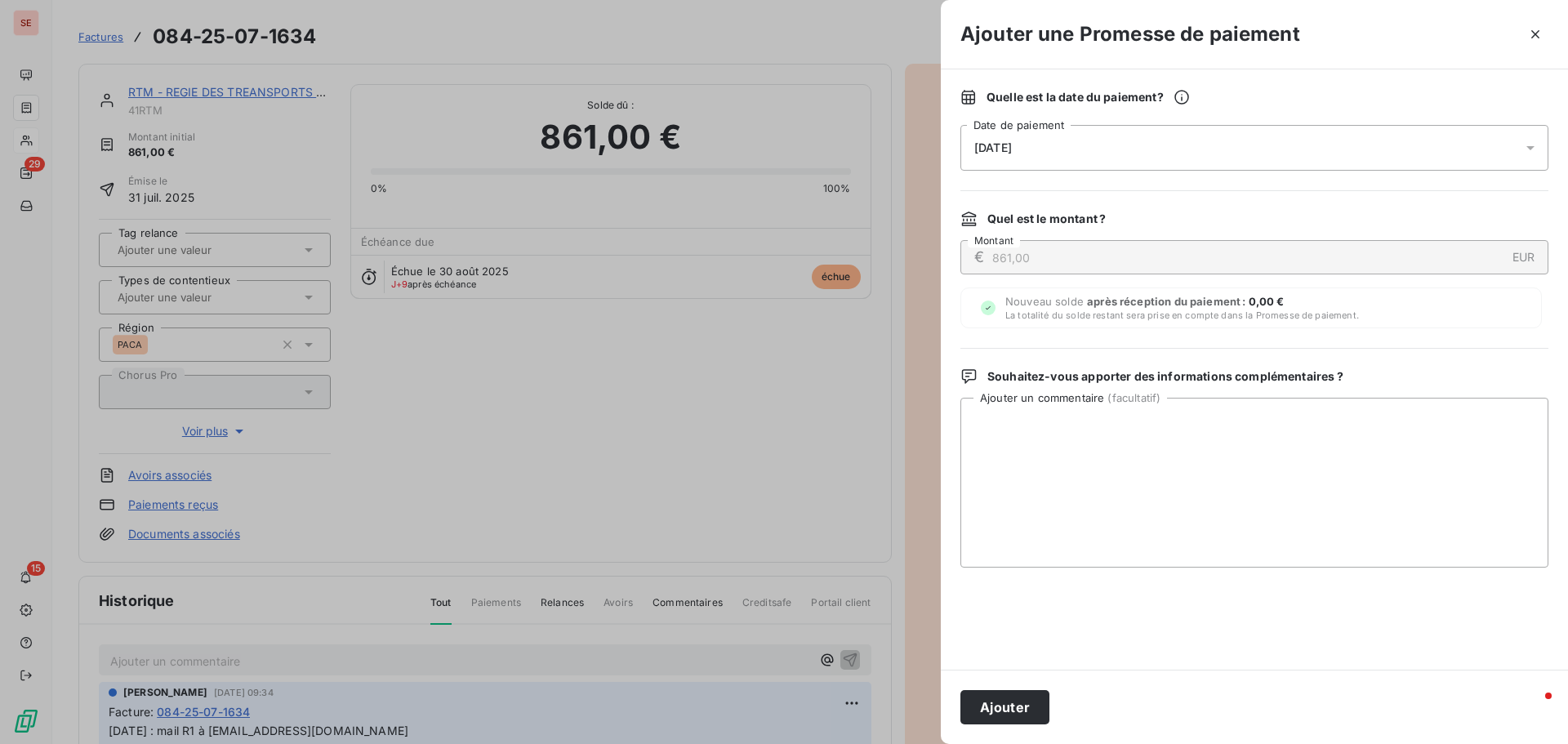
click at [984, 152] on span "[DATE]" at bounding box center [992, 148] width 37 height 13
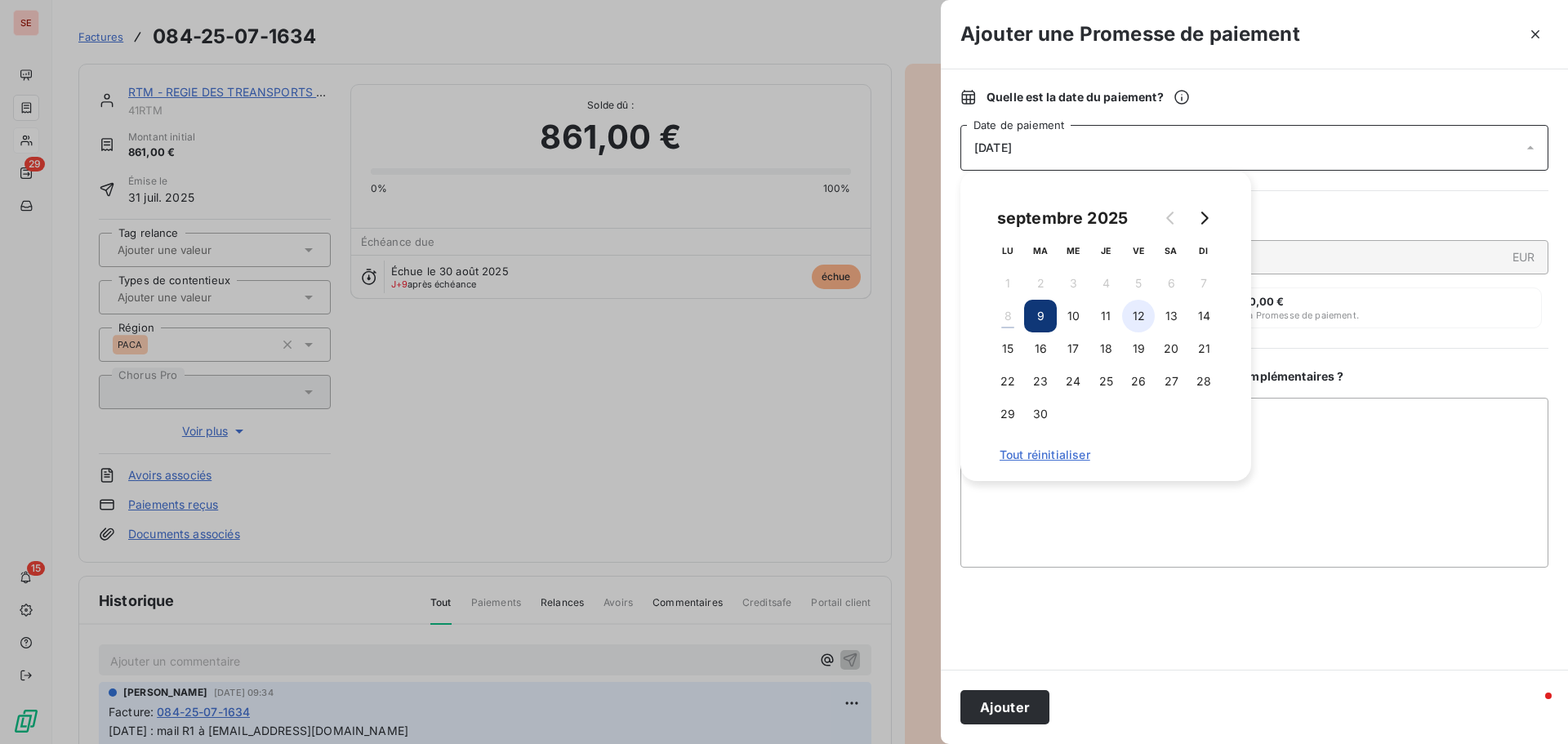
click at [1134, 314] on button "12" at bounding box center [1137, 316] width 33 height 33
click at [1307, 445] on textarea "Ajouter un commentaire ( facultatif )" at bounding box center [1253, 482] width 588 height 170
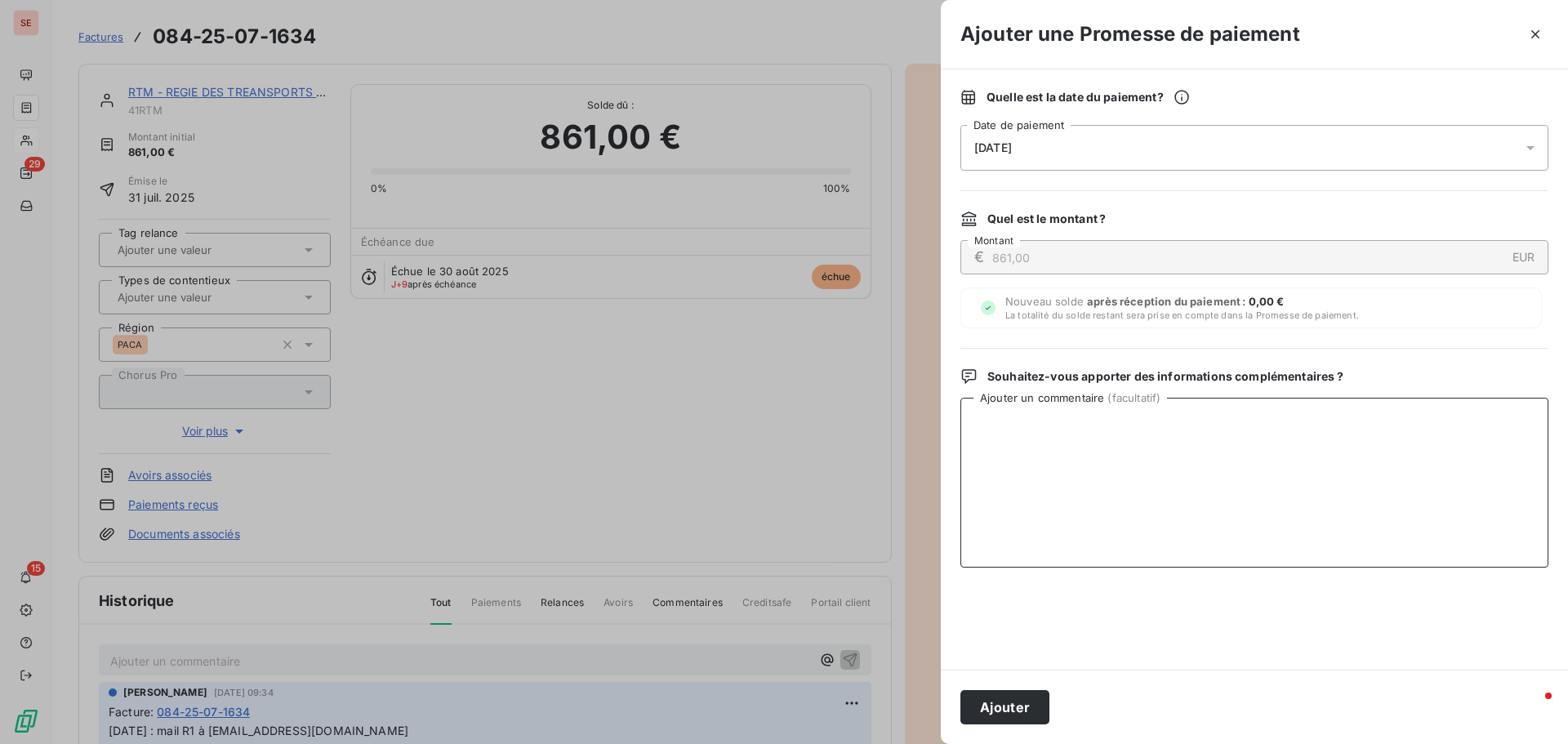
paste textarea "Virement du [DATE]"
type textarea "Virement du [DATE]"
click at [991, 715] on button "Ajouter" at bounding box center [1004, 707] width 89 height 35
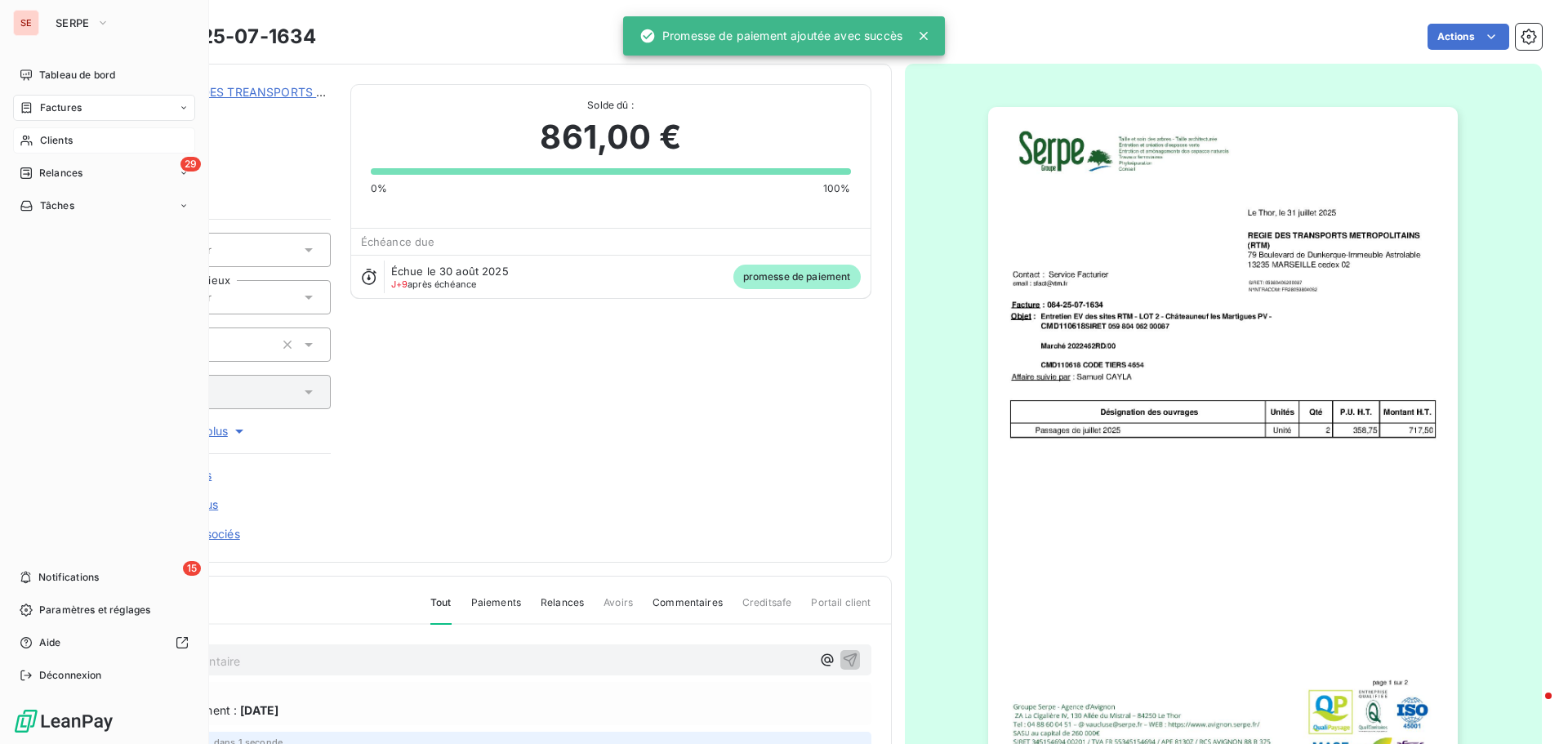
drag, startPoint x: 58, startPoint y: 136, endPoint x: 104, endPoint y: 129, distance: 46.5
click at [58, 136] on span "Clients" at bounding box center [56, 140] width 33 height 15
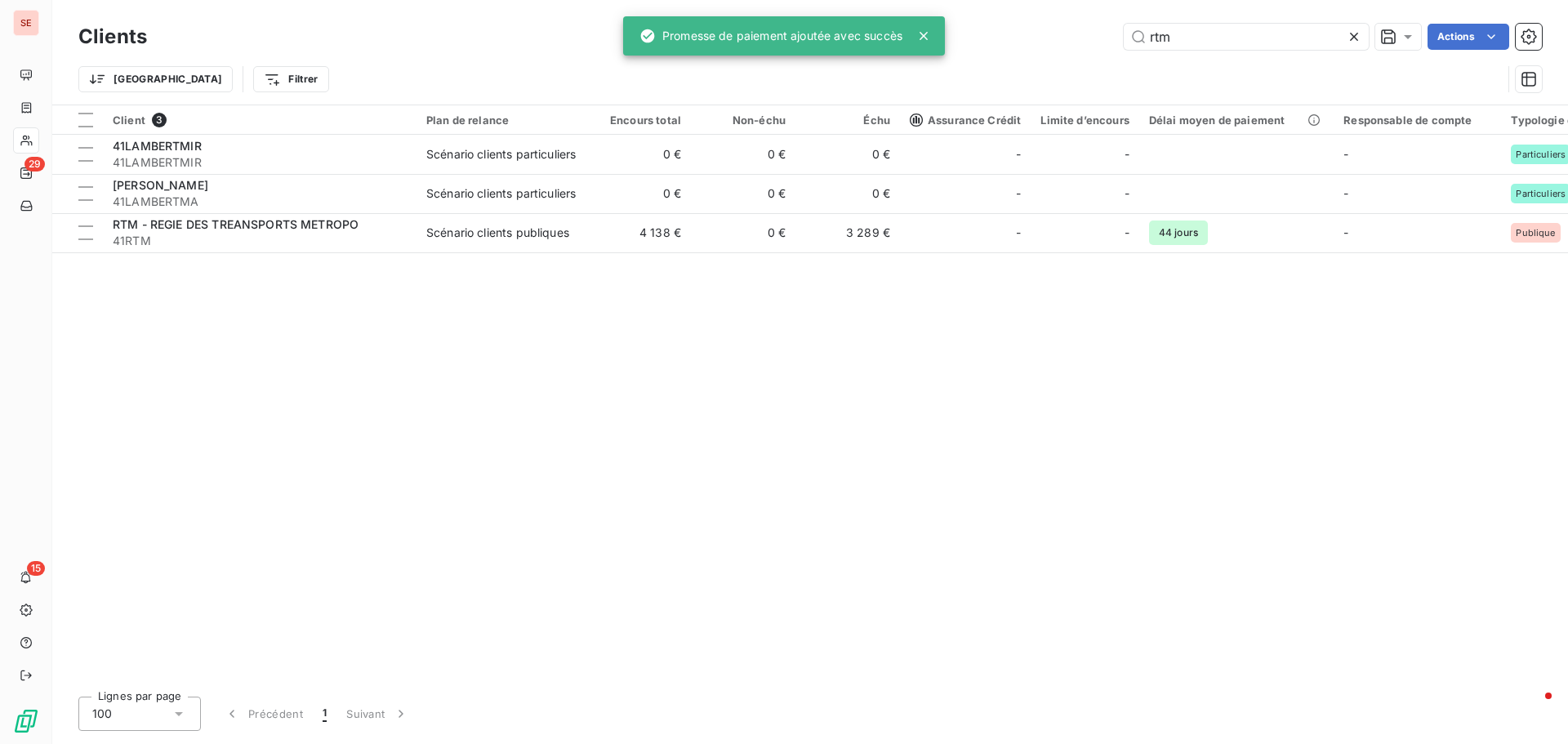
drag, startPoint x: 1198, startPoint y: 37, endPoint x: 1113, endPoint y: 35, distance: 85.0
click at [1113, 35] on div "rtm Actions" at bounding box center [853, 36] width 1375 height 26
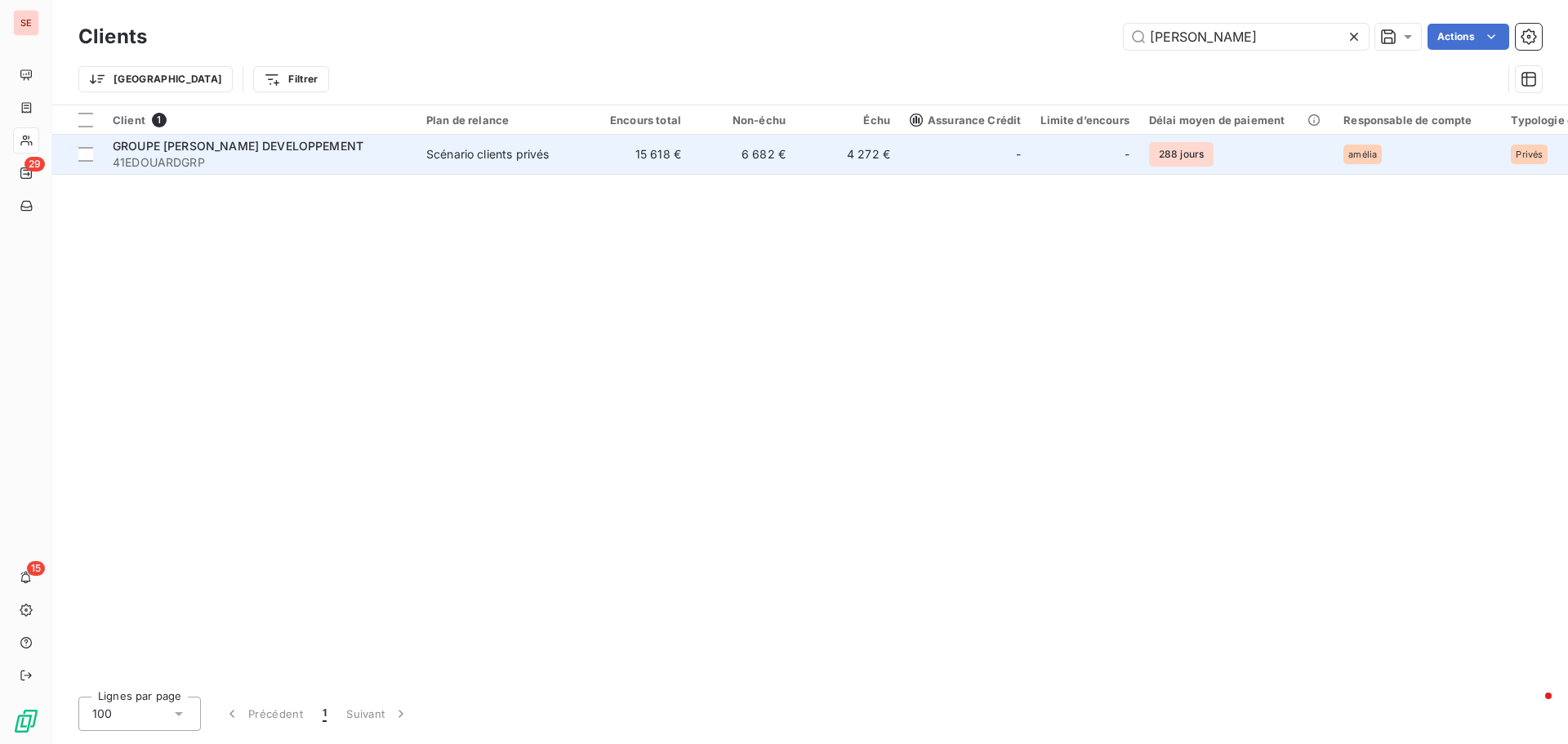
type input "[PERSON_NAME]"
click at [380, 146] on div "GROUPE [PERSON_NAME] DEVELOPPEMENT" at bounding box center [260, 146] width 294 height 16
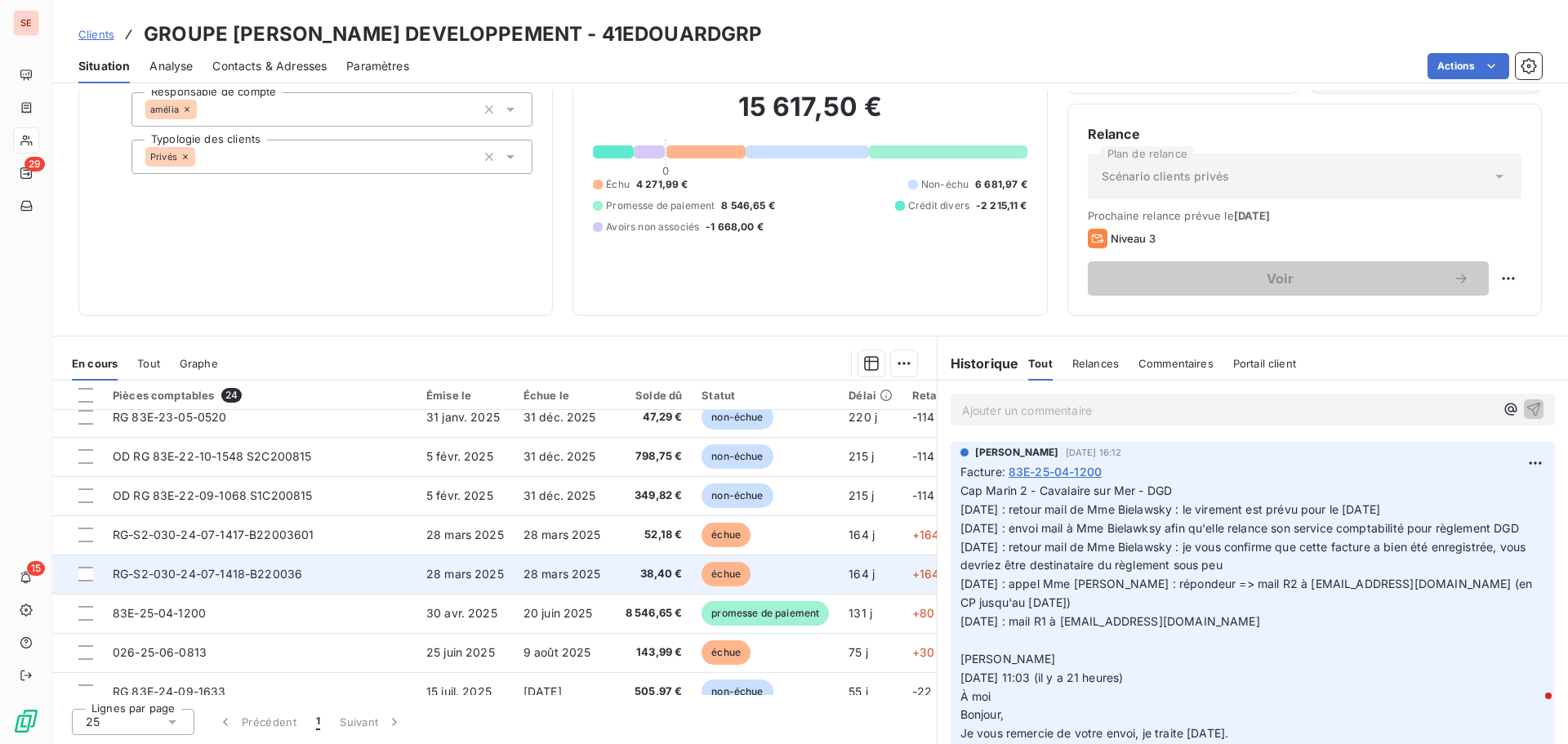
scroll to position [572, 0]
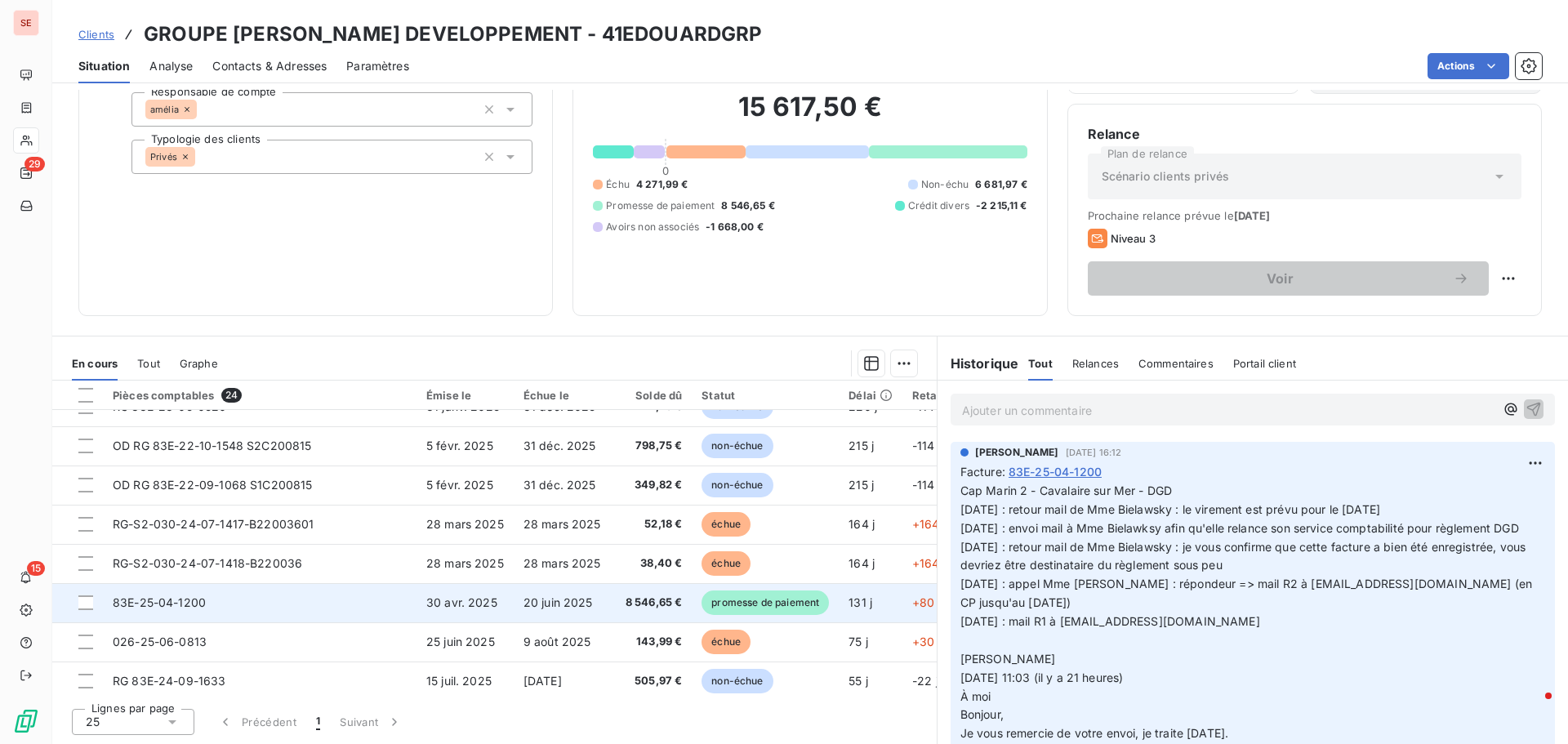
click at [433, 599] on td "30 avr. 2025" at bounding box center [465, 603] width 97 height 39
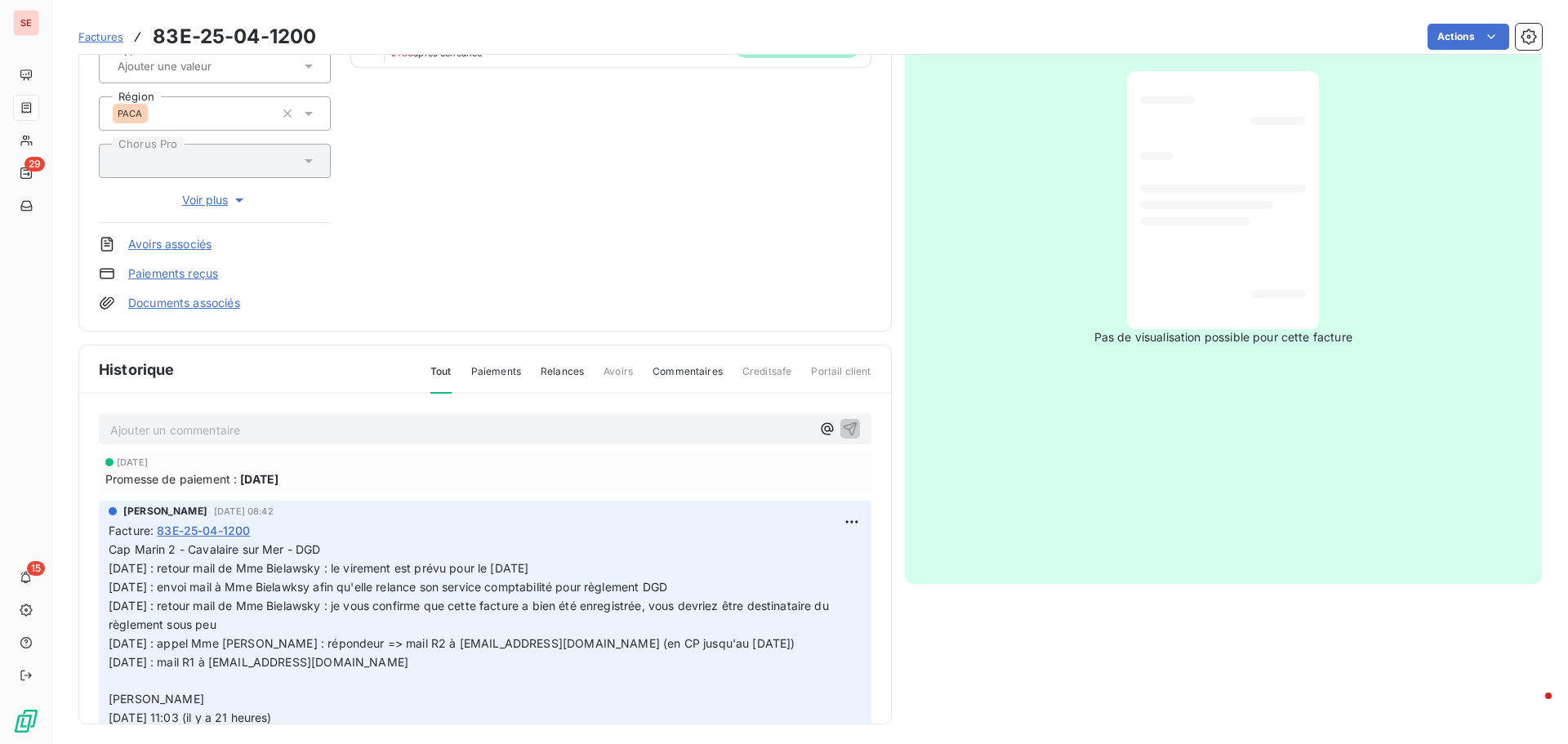
scroll to position [238, 0]
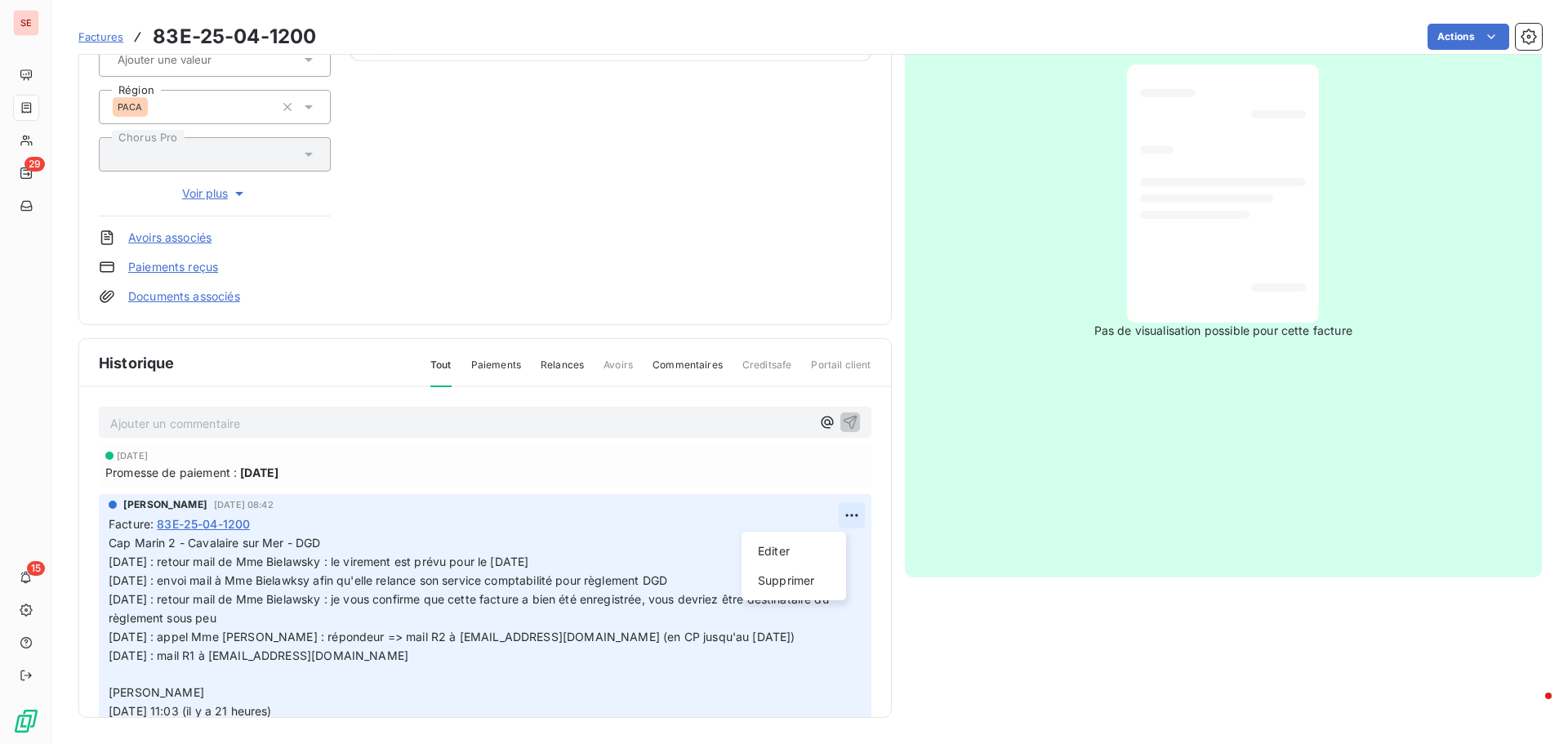
click at [828, 520] on html "SE 29 15 Factures 83E-25-04-1200 Actions GROUPE [PERSON_NAME] DEVELOPPEMENT 41E…" at bounding box center [784, 372] width 1568 height 744
click at [806, 551] on div "Editer" at bounding box center [793, 551] width 92 height 26
click at [108, 555] on span "Cap Marin 2 - Cavalaire sur Mer - DGD [DATE] : retour mail de Mme Bielawsky : l…" at bounding box center [474, 692] width 731 height 313
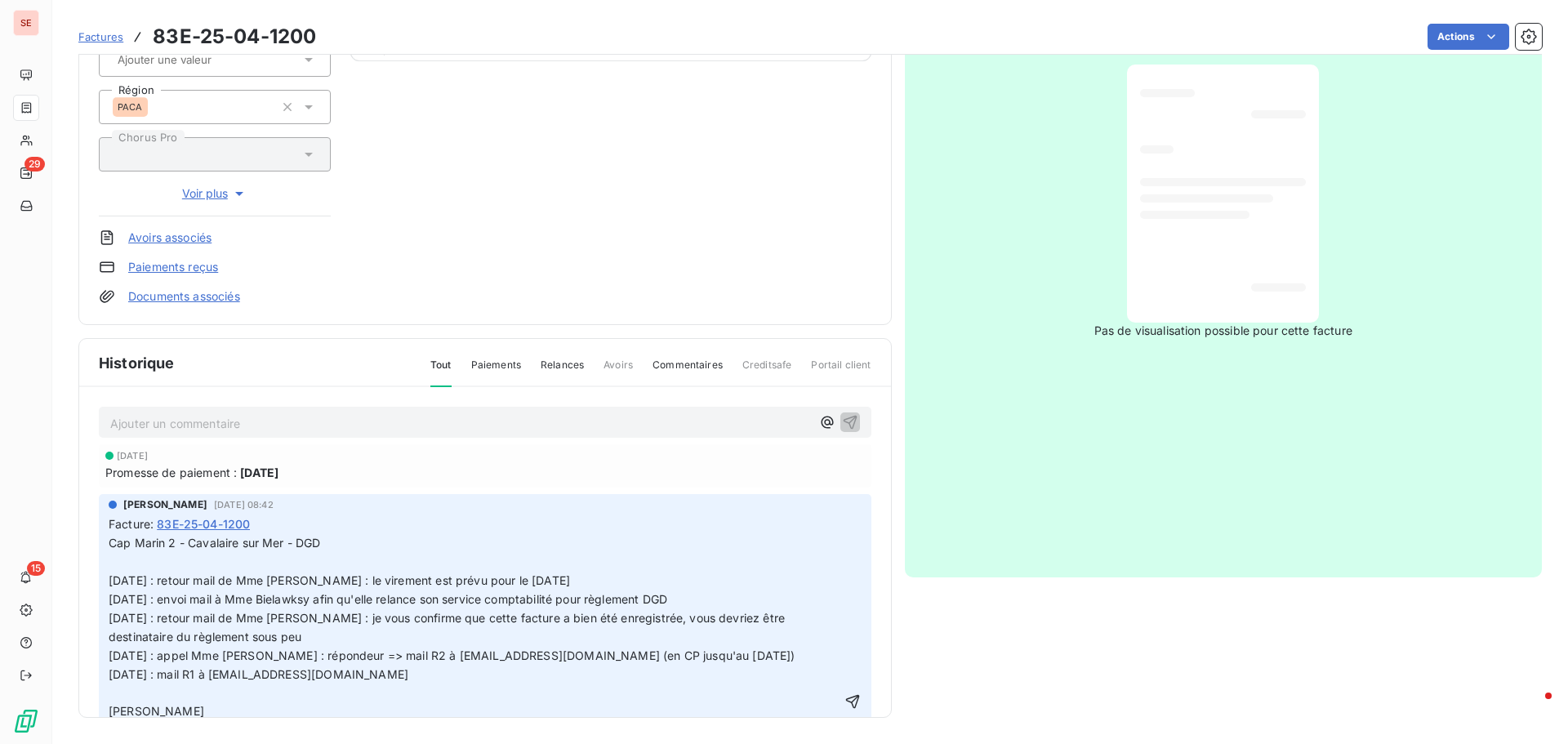
click at [108, 554] on p "Cap Marin 2 - Cavalaire sur Mer - DGD [DATE] : retour mail de Mme [PERSON_NAME]…" at bounding box center [475, 702] width 733 height 336
click at [844, 694] on icon "button" at bounding box center [851, 701] width 16 height 16
